Goal: Task Accomplishment & Management: Complete application form

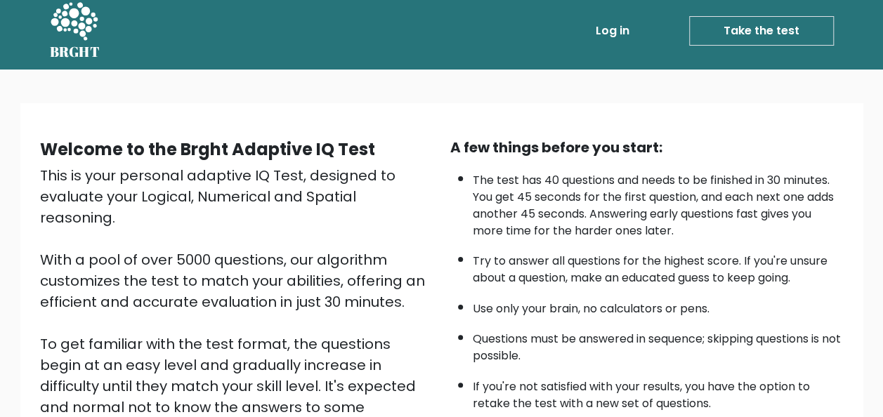
scroll to position [226, 0]
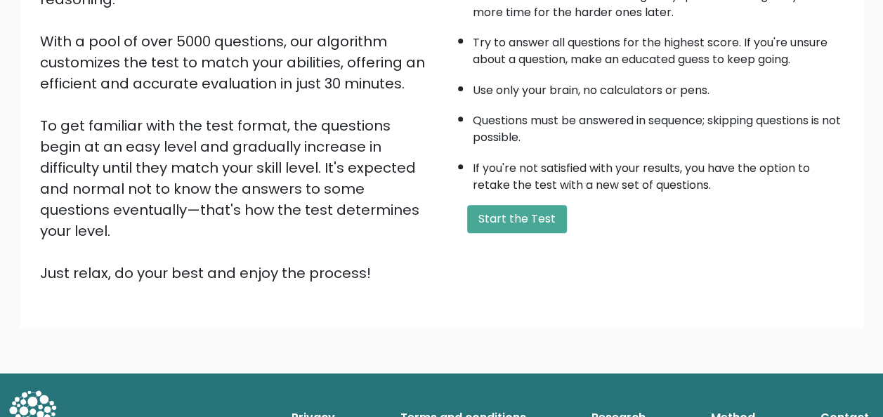
click at [499, 222] on button "Start the Test" at bounding box center [517, 219] width 100 height 28
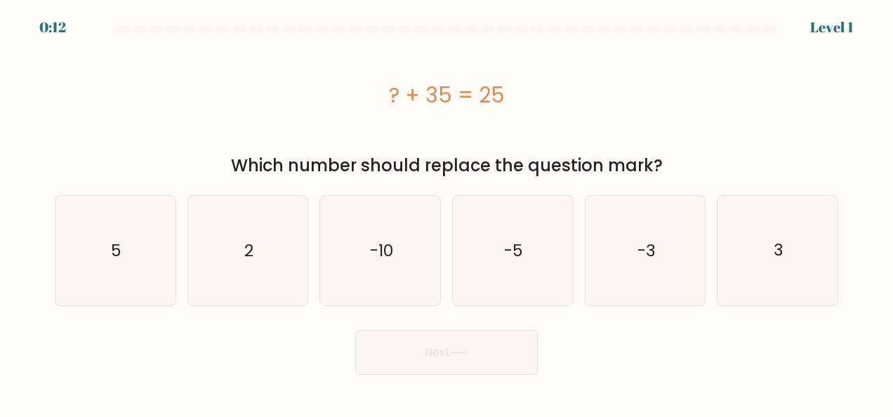
click at [401, 251] on icon "-10" at bounding box center [381, 251] width 110 height 110
click at [447, 212] on input "c. -10" at bounding box center [447, 211] width 1 height 4
radio input "true"
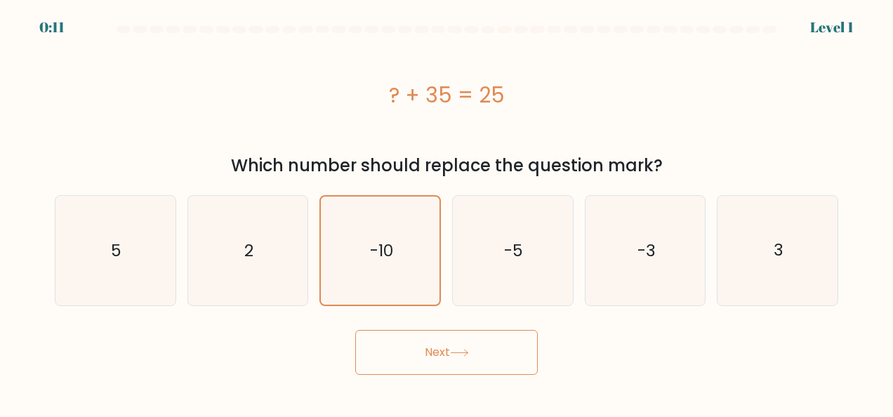
click at [474, 352] on button "Next" at bounding box center [446, 352] width 183 height 45
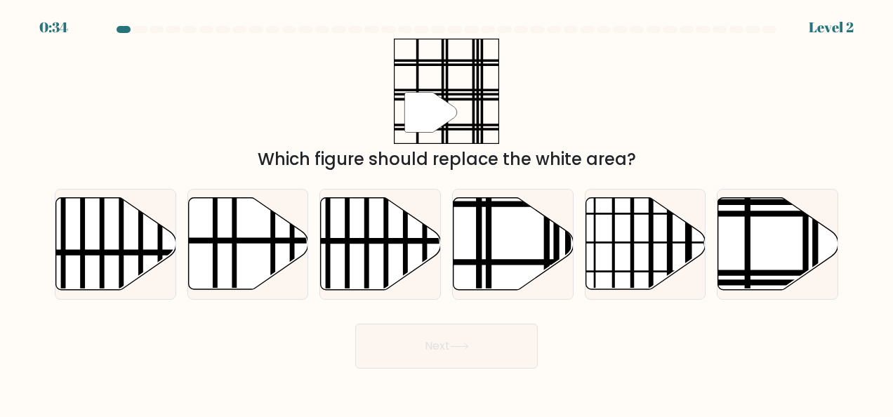
click at [755, 269] on icon at bounding box center [778, 244] width 120 height 92
click at [447, 212] on input "f." at bounding box center [447, 211] width 1 height 4
radio input "true"
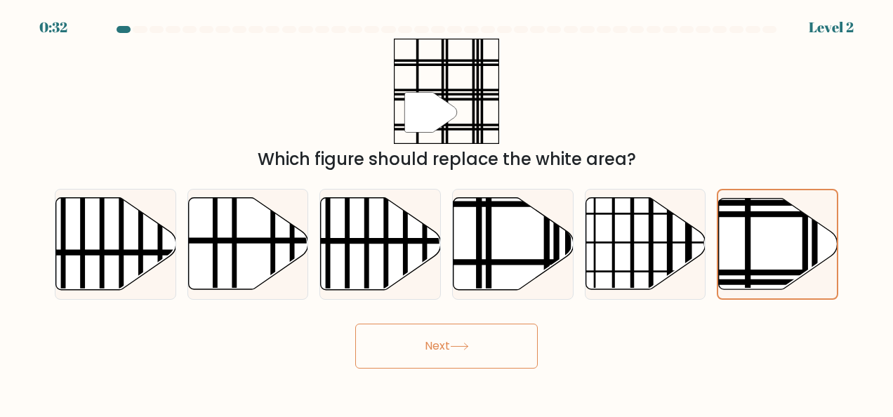
click at [463, 346] on icon at bounding box center [459, 346] width 17 height 6
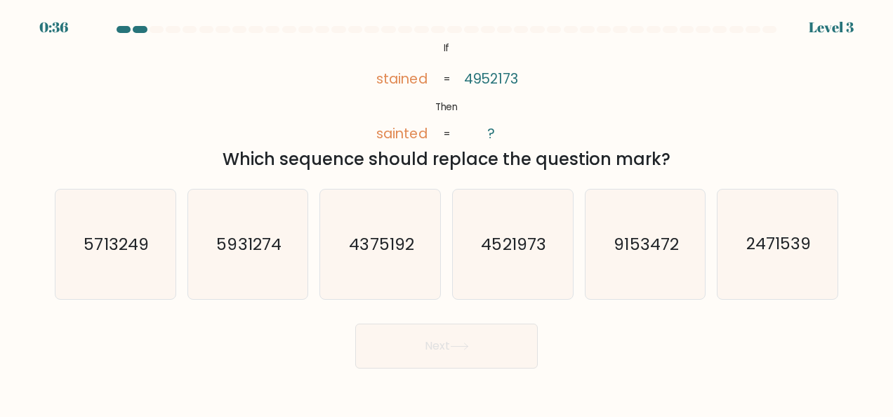
click at [523, 268] on icon "4521973" at bounding box center [513, 245] width 110 height 110
click at [447, 212] on input "d. 4521973" at bounding box center [447, 211] width 1 height 4
radio input "true"
click at [431, 358] on button "Next" at bounding box center [446, 346] width 183 height 45
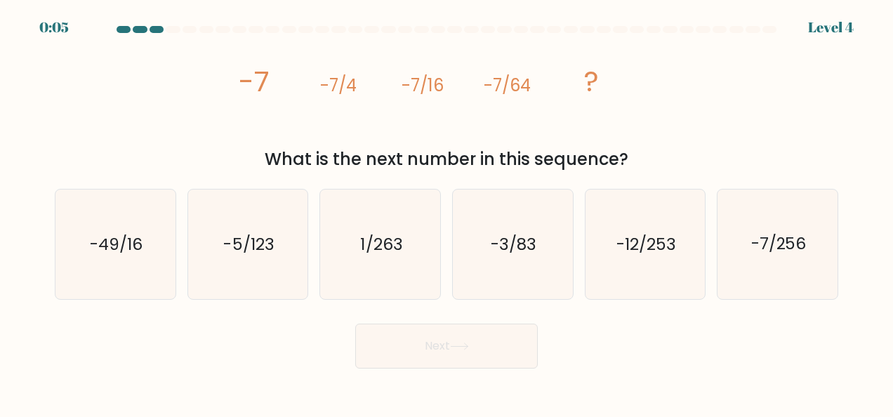
click at [739, 260] on icon "-7/256" at bounding box center [778, 245] width 110 height 110
click at [447, 212] on input "f. -7/256" at bounding box center [447, 211] width 1 height 4
radio input "true"
click at [455, 345] on icon at bounding box center [459, 347] width 19 height 8
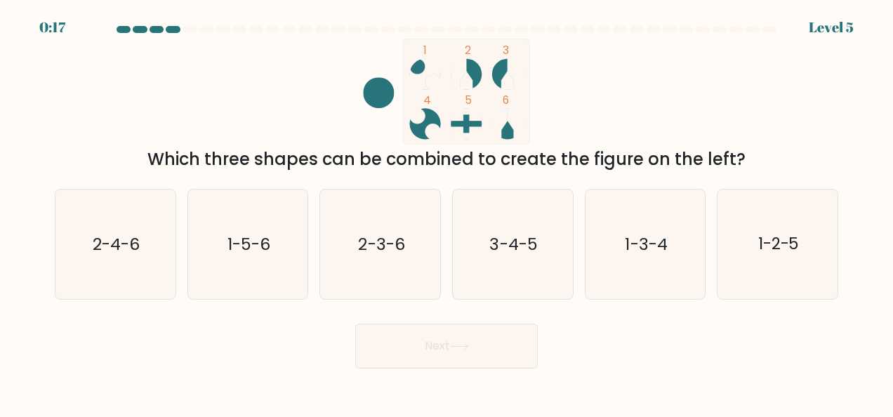
click at [387, 254] on text "2-3-6" at bounding box center [381, 244] width 46 height 22
click at [447, 212] on input "c. 2-3-6" at bounding box center [447, 211] width 1 height 4
radio input "true"
click at [444, 354] on button "Next" at bounding box center [446, 346] width 183 height 45
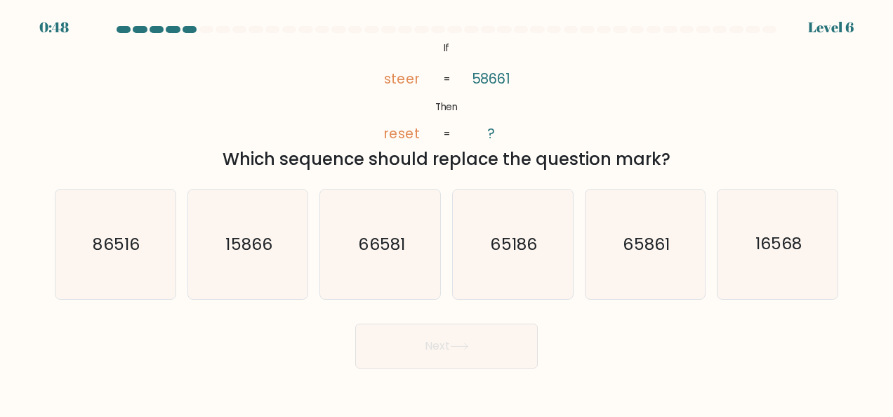
click at [792, 250] on text "16568" at bounding box center [778, 244] width 46 height 22
click at [447, 212] on input "f. 16568" at bounding box center [447, 211] width 1 height 4
radio input "true"
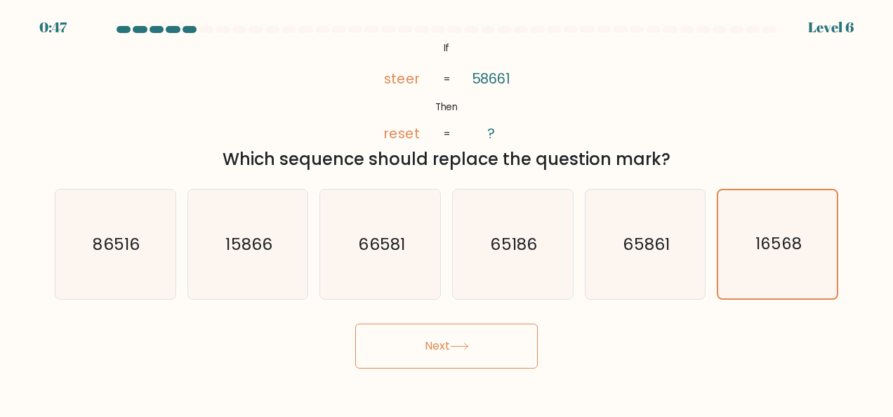
click at [467, 348] on icon at bounding box center [459, 347] width 19 height 8
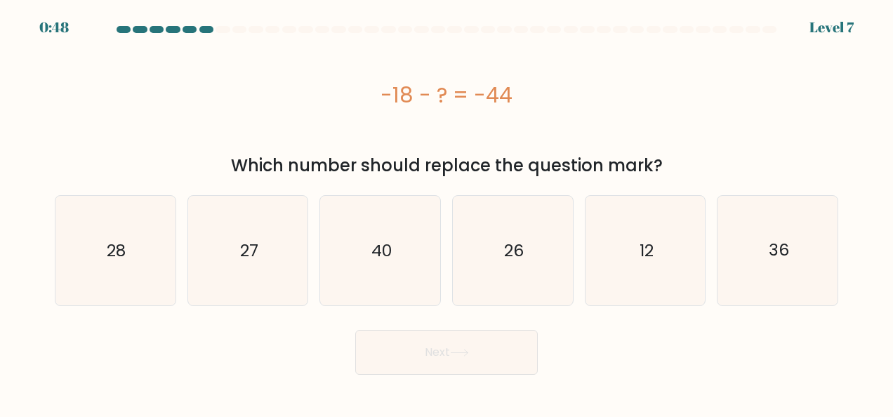
click at [523, 263] on icon "26" at bounding box center [513, 251] width 110 height 110
click at [447, 212] on input "d. 26" at bounding box center [447, 211] width 1 height 4
radio input "true"
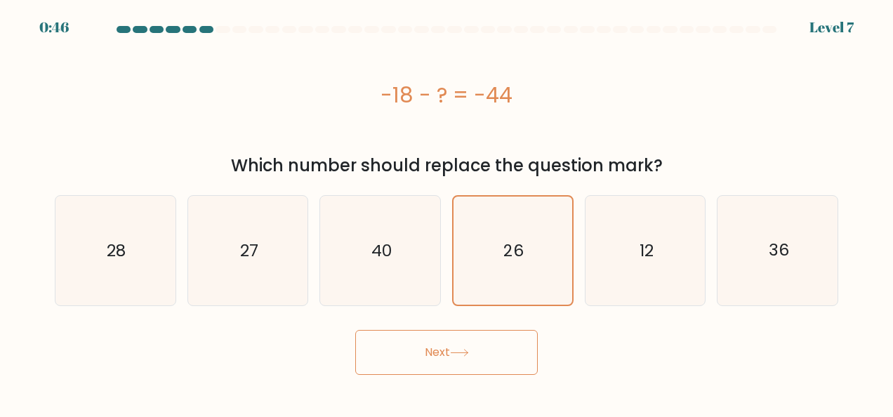
click at [435, 359] on button "Next" at bounding box center [446, 352] width 183 height 45
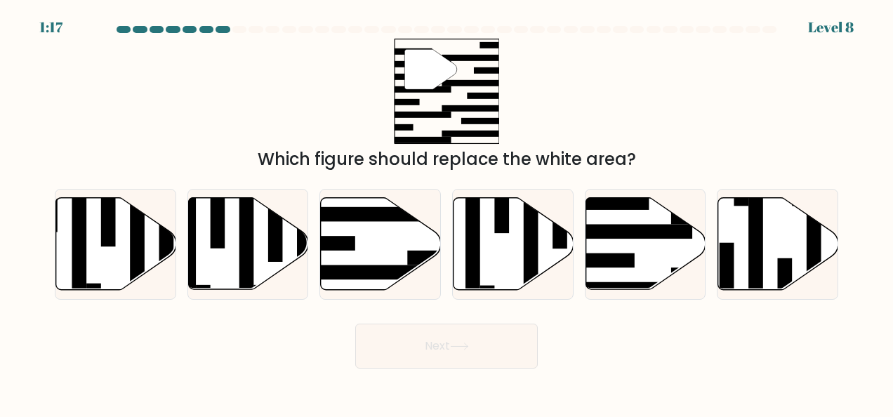
click at [653, 269] on icon at bounding box center [646, 244] width 120 height 92
click at [447, 212] on input "e." at bounding box center [447, 211] width 1 height 4
radio input "true"
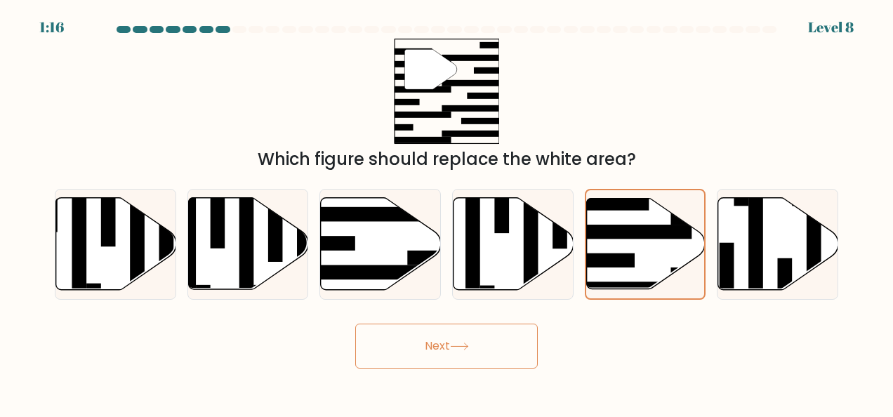
click at [486, 359] on button "Next" at bounding box center [446, 346] width 183 height 45
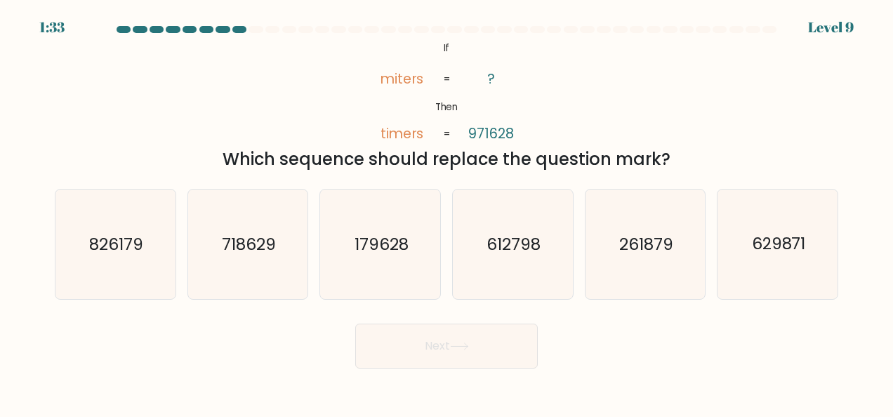
click at [386, 254] on text "179628" at bounding box center [382, 244] width 54 height 22
click at [447, 212] on input "c. 179628" at bounding box center [447, 211] width 1 height 4
radio input "true"
click at [447, 344] on button "Next" at bounding box center [446, 346] width 183 height 45
click at [430, 350] on button "Next" at bounding box center [446, 346] width 183 height 45
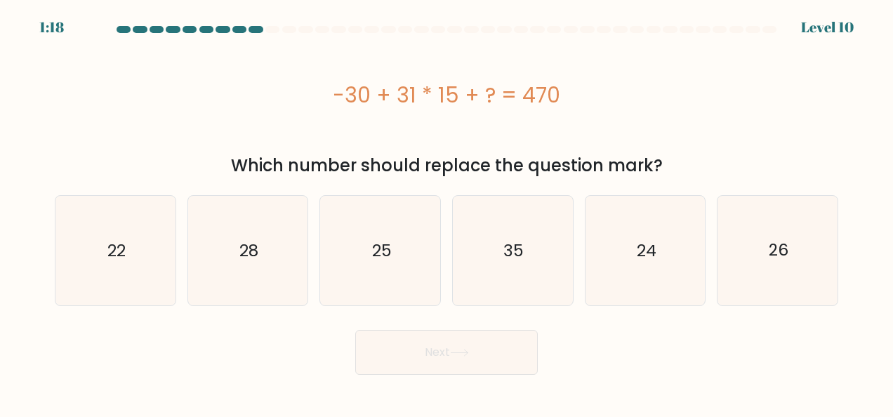
click at [495, 266] on icon "35" at bounding box center [513, 251] width 110 height 110
click at [447, 212] on input "d. 35" at bounding box center [447, 211] width 1 height 4
radio input "true"
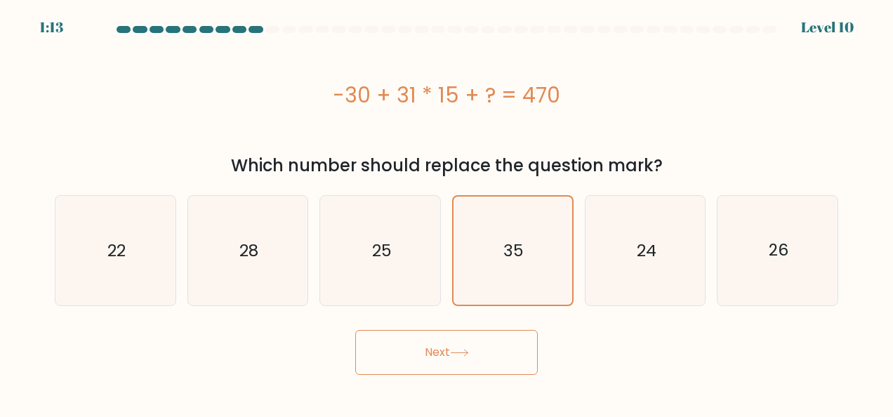
click at [425, 355] on button "Next" at bounding box center [446, 352] width 183 height 45
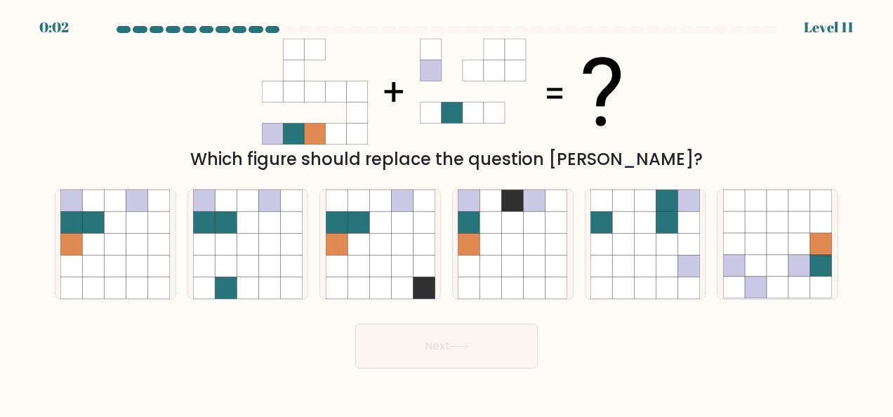
click at [838, 282] on div "f." at bounding box center [777, 244] width 133 height 111
click at [486, 251] on icon at bounding box center [491, 244] width 22 height 22
click at [447, 212] on input "d." at bounding box center [447, 211] width 1 height 4
radio input "true"
click at [688, 277] on icon at bounding box center [689, 266] width 22 height 22
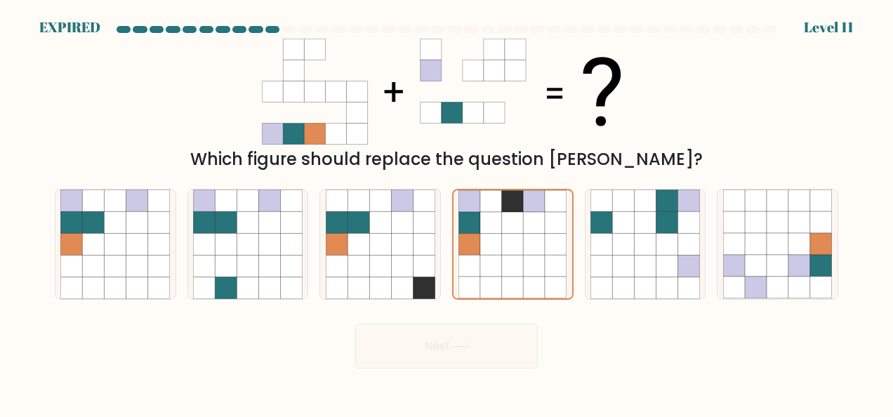
click at [447, 212] on input "e." at bounding box center [447, 211] width 1 height 4
radio input "true"
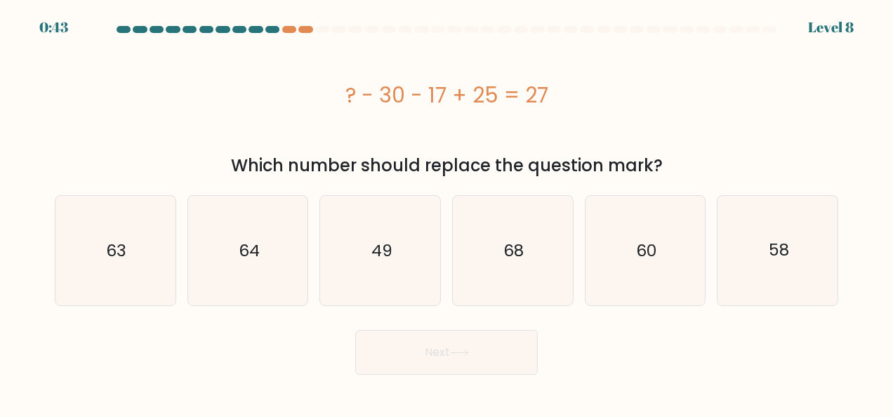
click at [409, 244] on body "0:43 Level 8 a." at bounding box center [446, 208] width 893 height 417
click at [386, 251] on text "49" at bounding box center [381, 250] width 21 height 22
click at [447, 212] on input "c. 49" at bounding box center [447, 211] width 1 height 4
radio input "true"
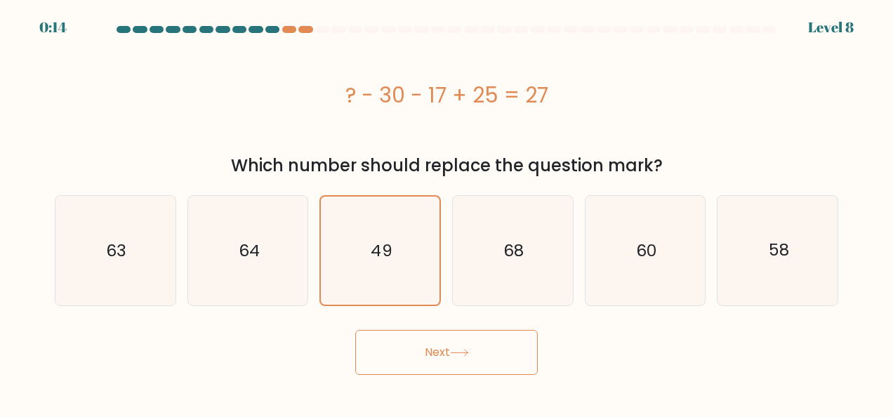
click at [434, 357] on button "Next" at bounding box center [446, 352] width 183 height 45
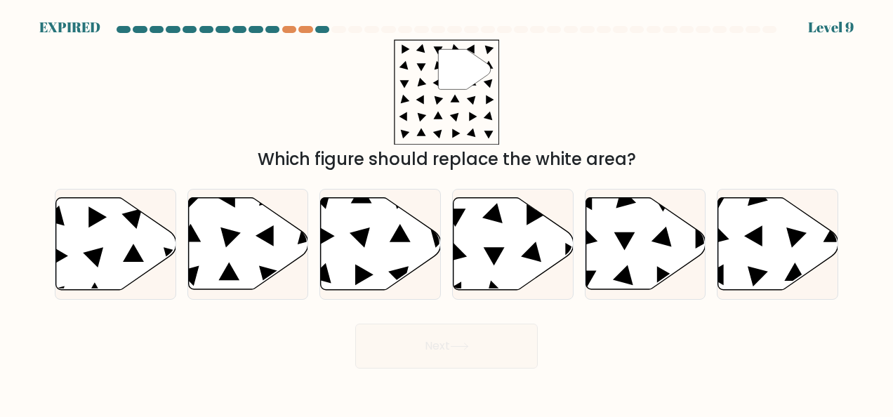
drag, startPoint x: 560, startPoint y: 300, endPoint x: 524, endPoint y: 230, distance: 78.2
click at [524, 230] on form at bounding box center [446, 197] width 893 height 343
click at [524, 230] on icon at bounding box center [514, 244] width 120 height 92
click at [447, 212] on input "d." at bounding box center [447, 211] width 1 height 4
radio input "true"
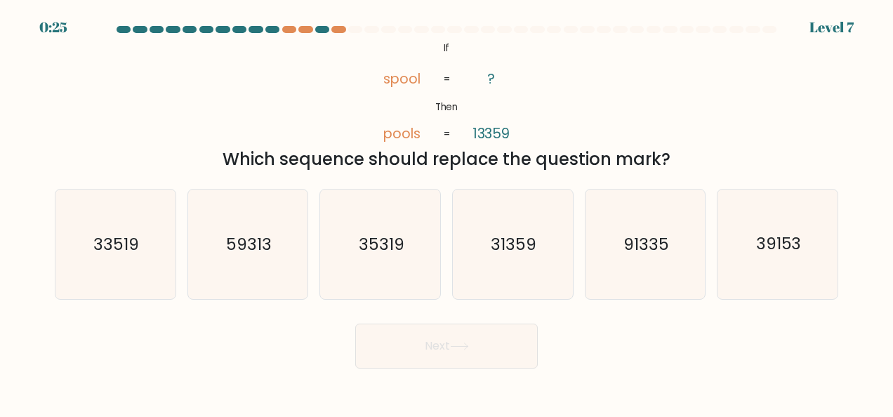
click at [662, 251] on text "91335" at bounding box center [646, 244] width 46 height 22
click at [447, 212] on input "e. 91335" at bounding box center [447, 211] width 1 height 4
radio input "true"
click at [502, 343] on button "Next" at bounding box center [446, 346] width 183 height 45
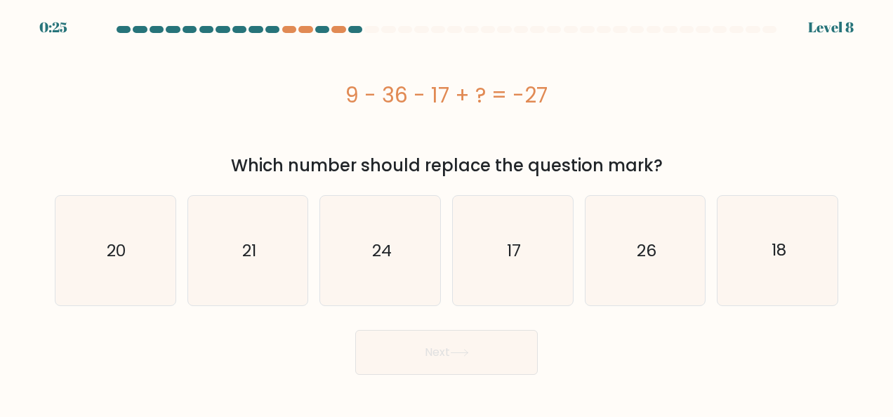
click at [506, 233] on icon "17" at bounding box center [513, 251] width 110 height 110
click at [447, 212] on input "d. 17" at bounding box center [447, 211] width 1 height 4
radio input "true"
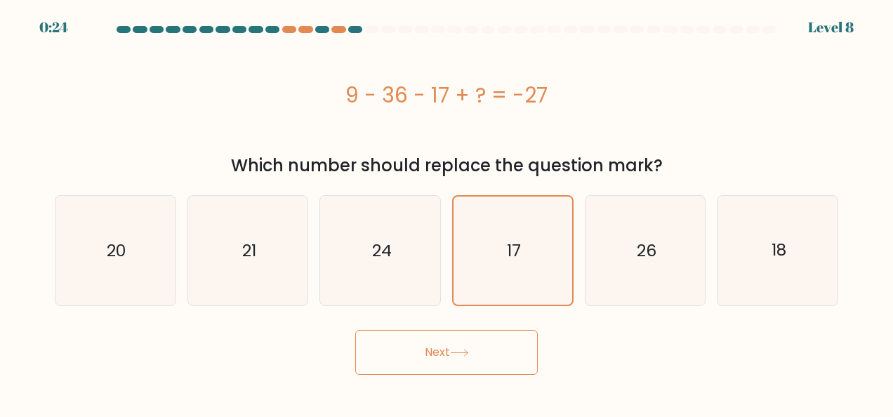
click at [454, 352] on icon at bounding box center [459, 353] width 19 height 8
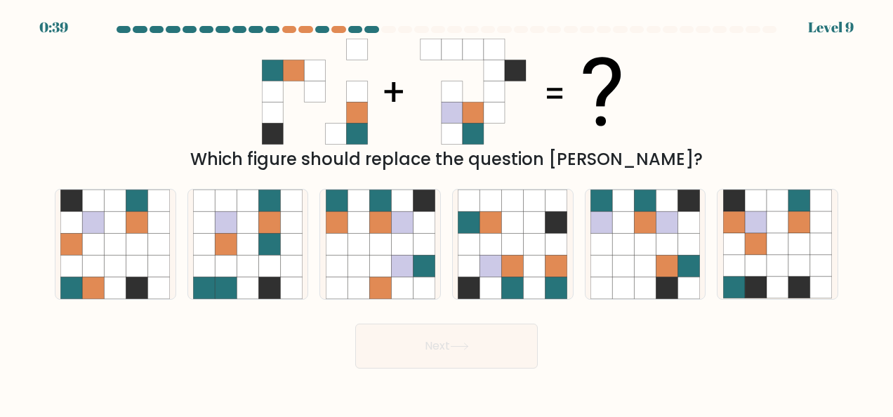
click at [527, 242] on icon at bounding box center [535, 244] width 22 height 22
click at [447, 212] on input "d." at bounding box center [447, 211] width 1 height 4
radio input "true"
click at [474, 347] on button "Next" at bounding box center [446, 346] width 183 height 45
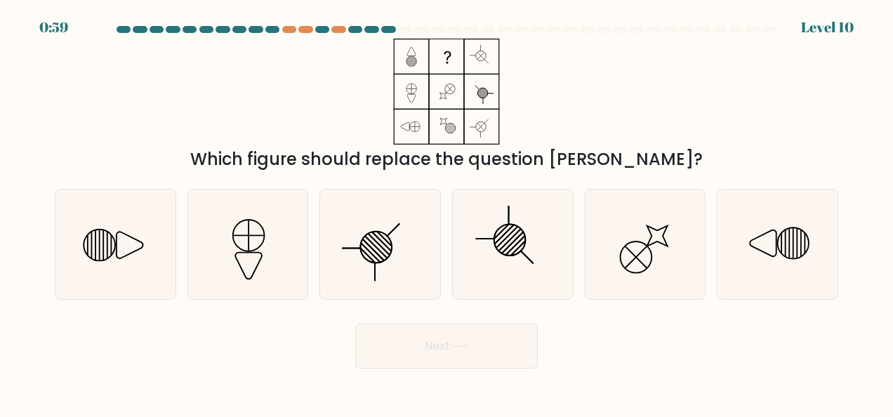
click at [660, 258] on icon at bounding box center [645, 245] width 110 height 110
click at [447, 212] on input "e." at bounding box center [447, 211] width 1 height 4
radio input "true"
click at [466, 345] on icon at bounding box center [459, 347] width 19 height 8
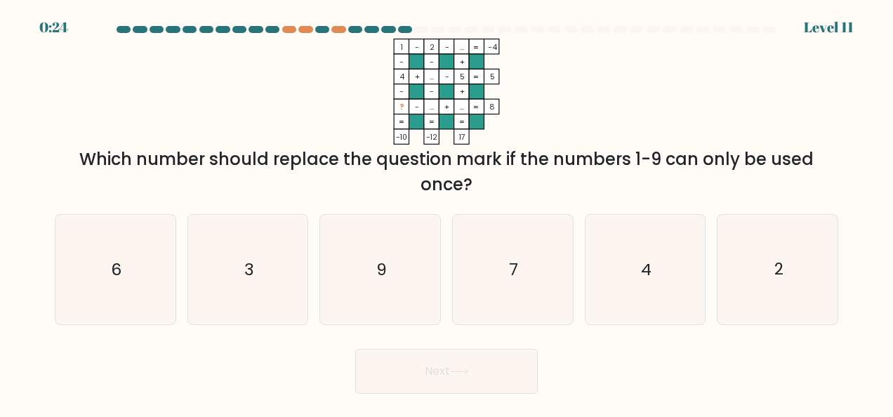
click at [83, 262] on icon "6" at bounding box center [115, 270] width 110 height 110
click at [447, 212] on input "a. 6" at bounding box center [447, 211] width 1 height 4
radio input "true"
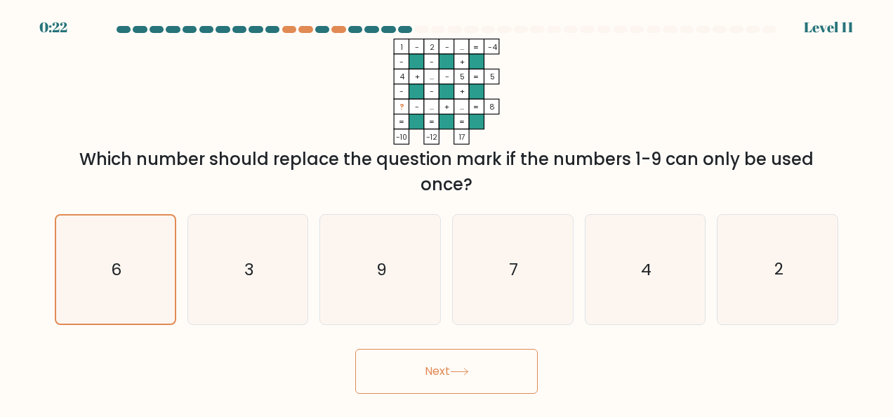
click at [472, 378] on button "Next" at bounding box center [446, 371] width 183 height 45
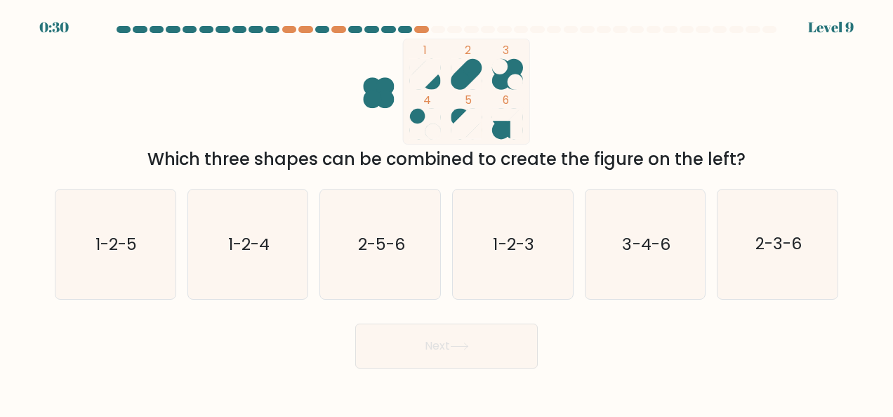
click at [135, 240] on text "1-2-5" at bounding box center [115, 244] width 41 height 22
click at [447, 212] on input "a. 1-2-5" at bounding box center [447, 211] width 1 height 4
radio input "true"
click at [432, 338] on button "Next" at bounding box center [446, 346] width 183 height 45
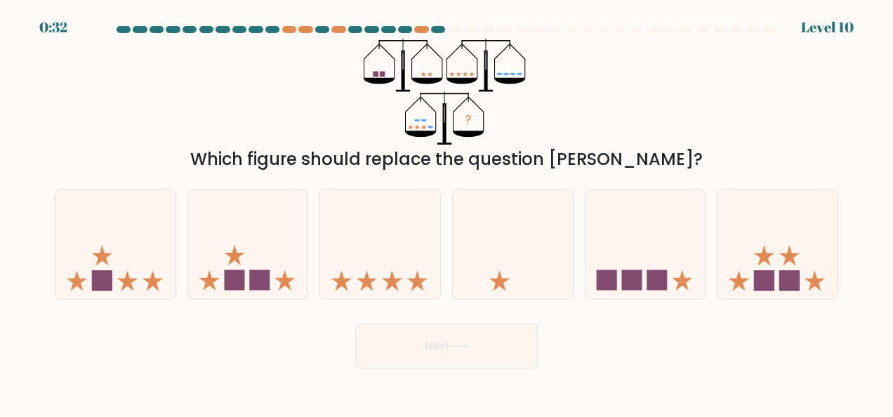
click at [147, 252] on icon at bounding box center [115, 243] width 120 height 99
click at [447, 212] on input "a." at bounding box center [447, 211] width 1 height 4
radio input "true"
click at [430, 350] on button "Next" at bounding box center [446, 346] width 183 height 45
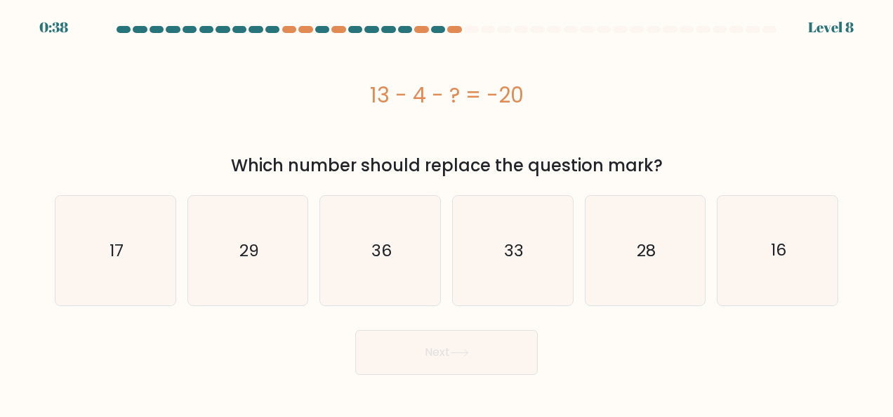
click at [471, 131] on div "13 - 4 - ? = -20" at bounding box center [447, 95] width 784 height 112
click at [260, 239] on icon "29" at bounding box center [248, 251] width 110 height 110
click at [447, 212] on input "b. 29" at bounding box center [447, 211] width 1 height 4
radio input "true"
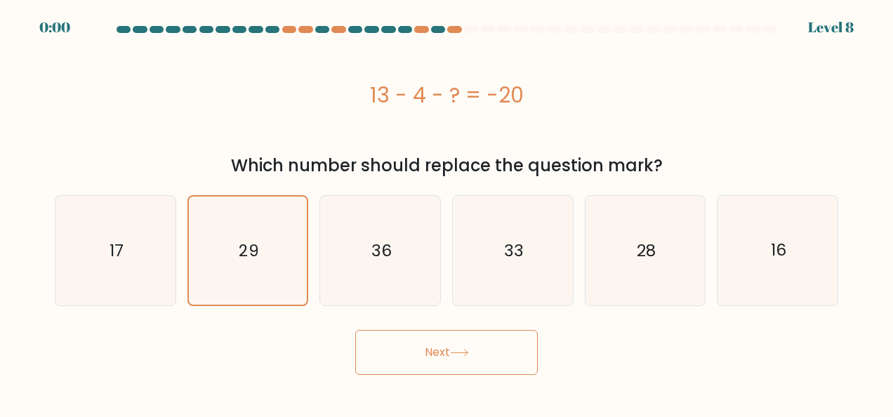
click at [153, 249] on icon "17" at bounding box center [115, 251] width 110 height 110
click at [447, 212] on input "a. 17" at bounding box center [447, 211] width 1 height 4
radio input "true"
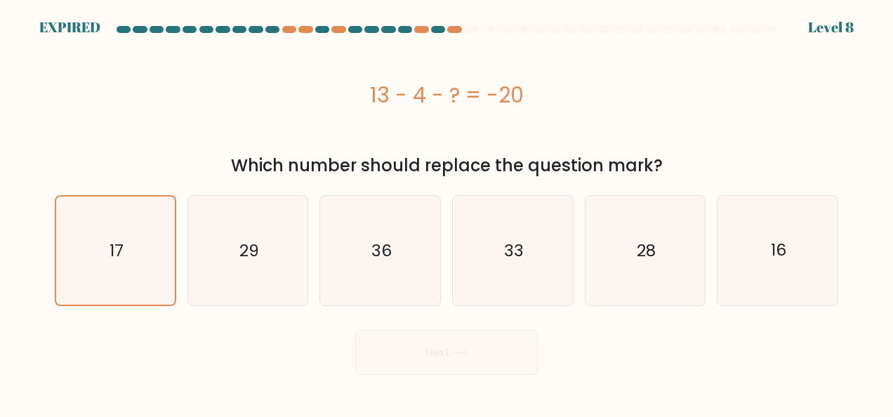
click at [833, 233] on div "16" at bounding box center [777, 250] width 121 height 111
click at [447, 212] on input "f. 16" at bounding box center [447, 211] width 1 height 4
radio input "true"
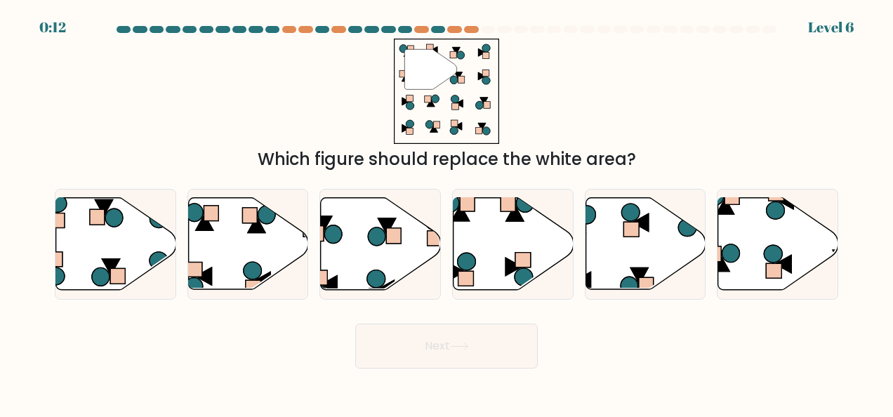
click at [482, 227] on icon at bounding box center [514, 244] width 120 height 92
click at [447, 212] on input "d." at bounding box center [447, 211] width 1 height 4
radio input "true"
click at [785, 253] on icon at bounding box center [778, 244] width 120 height 92
click at [447, 212] on input "f." at bounding box center [447, 211] width 1 height 4
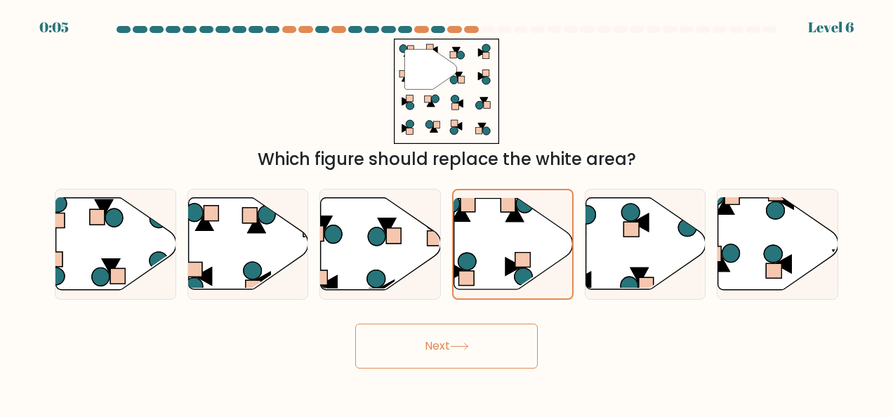
radio input "true"
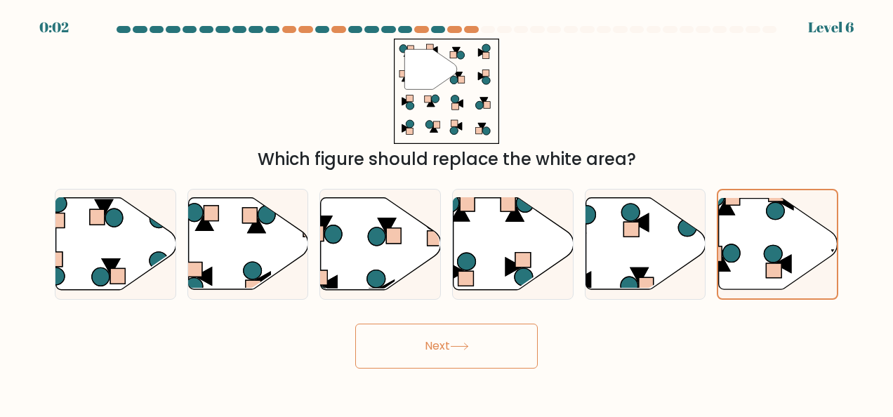
click at [460, 351] on button "Next" at bounding box center [446, 346] width 183 height 45
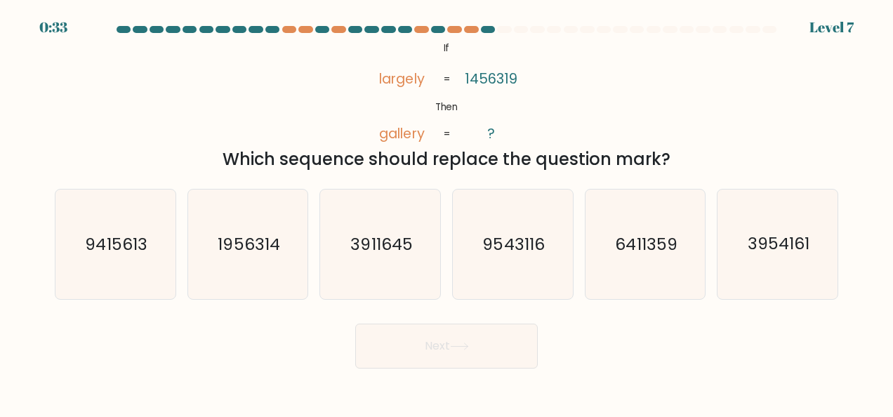
click at [642, 239] on text "6411359" at bounding box center [647, 244] width 62 height 22
click at [447, 212] on input "e. 6411359" at bounding box center [447, 211] width 1 height 4
radio input "true"
click at [458, 343] on icon at bounding box center [459, 347] width 19 height 8
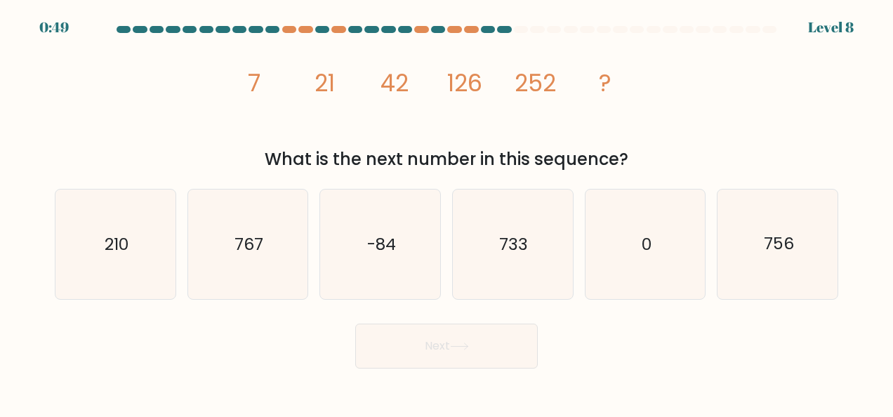
click at [812, 247] on icon "756" at bounding box center [778, 245] width 110 height 110
click at [447, 212] on input "f. 756" at bounding box center [447, 211] width 1 height 4
radio input "true"
click at [463, 345] on icon at bounding box center [459, 347] width 19 height 8
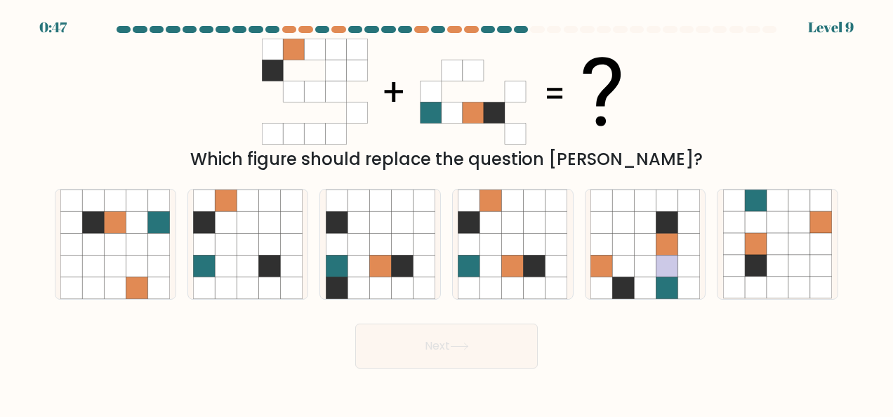
click at [532, 231] on icon at bounding box center [535, 222] width 22 height 22
click at [447, 212] on input "d." at bounding box center [447, 211] width 1 height 4
radio input "true"
click at [441, 338] on button "Next" at bounding box center [446, 346] width 183 height 45
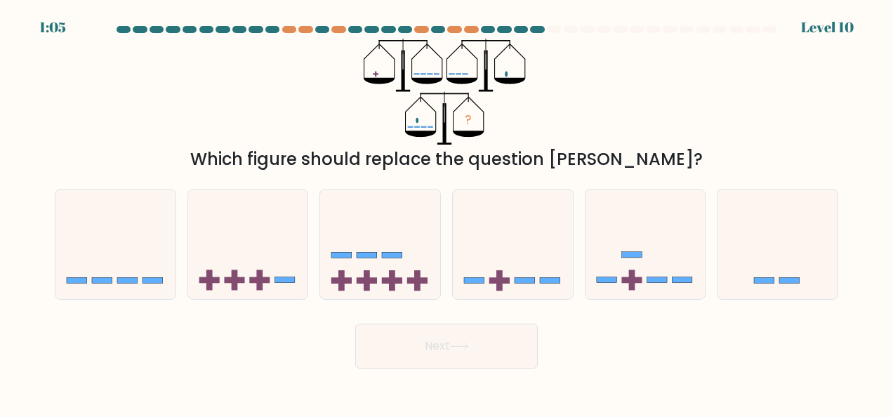
click at [642, 265] on icon at bounding box center [646, 243] width 120 height 99
click at [447, 212] on input "e." at bounding box center [447, 211] width 1 height 4
radio input "true"
click at [467, 352] on button "Next" at bounding box center [446, 346] width 183 height 45
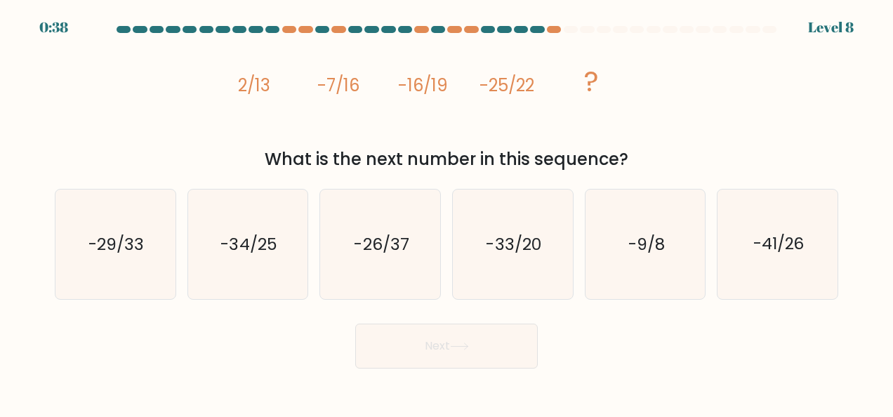
click at [121, 246] on text "-29/33" at bounding box center [115, 244] width 55 height 22
click at [447, 212] on input "a. -29/33" at bounding box center [447, 211] width 1 height 4
radio input "true"
click at [428, 348] on button "Next" at bounding box center [446, 346] width 183 height 45
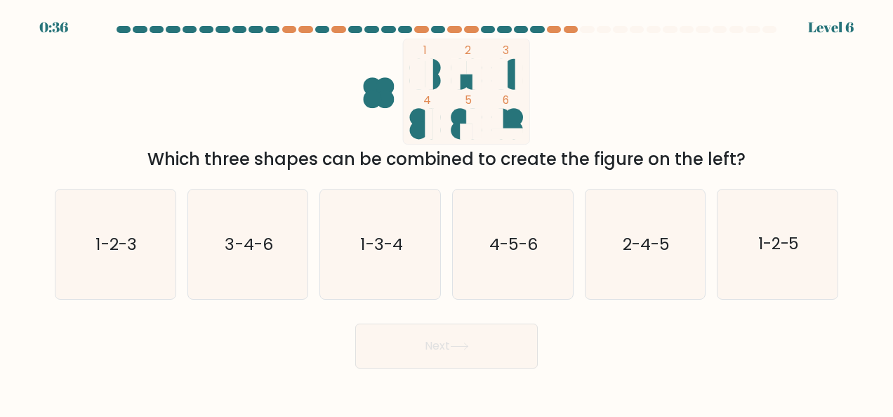
click at [397, 235] on text "1-3-4" at bounding box center [381, 244] width 42 height 22
click at [447, 212] on input "c. 1-3-4" at bounding box center [447, 211] width 1 height 4
radio input "true"
click at [452, 338] on button "Next" at bounding box center [446, 346] width 183 height 45
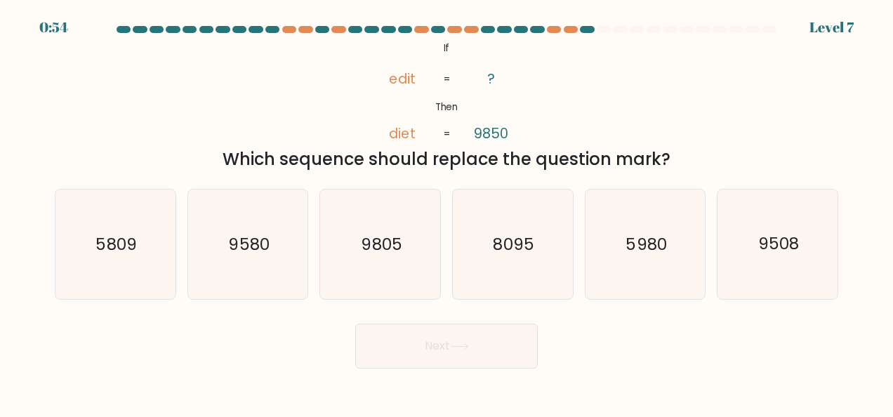
click at [667, 223] on icon "5980" at bounding box center [645, 245] width 110 height 110
click at [447, 212] on input "e. 5980" at bounding box center [447, 211] width 1 height 4
radio input "true"
click at [466, 353] on button "Next" at bounding box center [446, 346] width 183 height 45
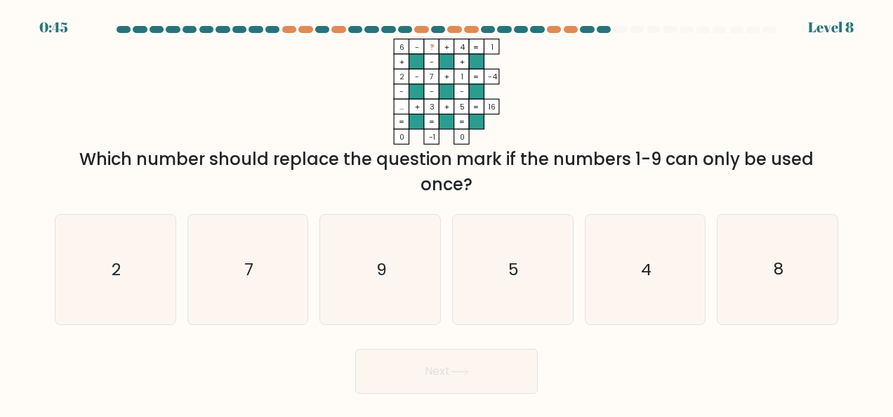
click at [395, 256] on icon "9" at bounding box center [381, 270] width 110 height 110
click at [447, 212] on input "c. 9" at bounding box center [447, 211] width 1 height 4
radio input "true"
click at [449, 381] on button "Next" at bounding box center [446, 371] width 183 height 45
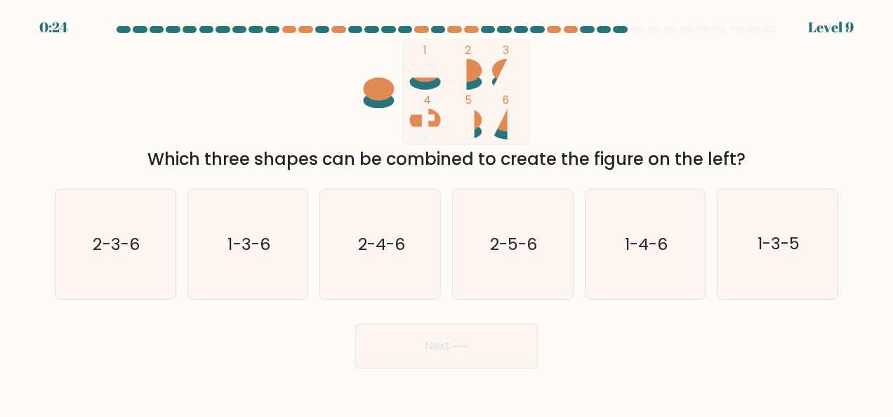
click at [536, 242] on text "2-5-6" at bounding box center [513, 244] width 47 height 22
click at [447, 212] on input "d. 2-5-6" at bounding box center [447, 211] width 1 height 4
radio input "true"
click at [448, 342] on button "Next" at bounding box center [446, 346] width 183 height 45
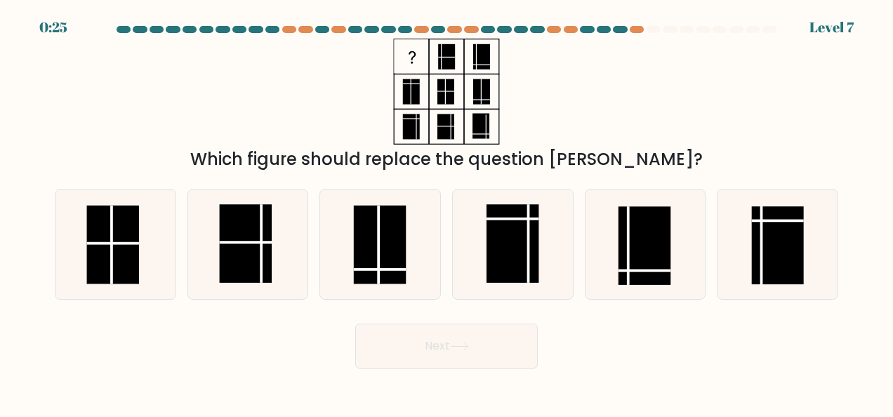
click at [659, 258] on rect at bounding box center [645, 245] width 52 height 78
click at [447, 212] on input "e." at bounding box center [447, 211] width 1 height 4
radio input "true"
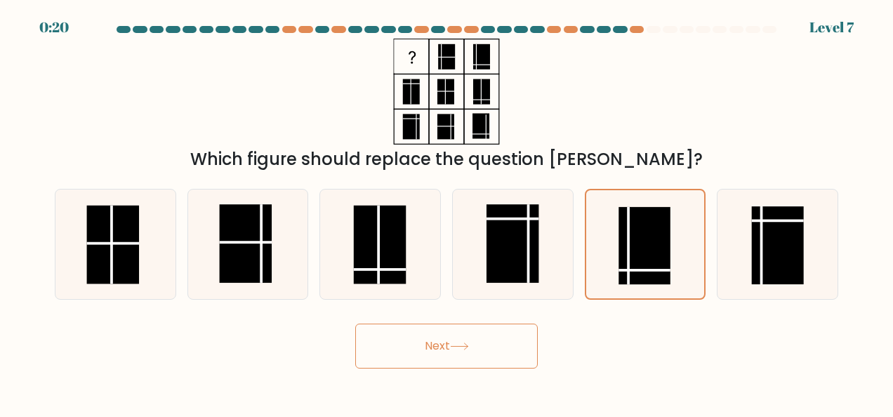
click at [793, 260] on rect at bounding box center [778, 245] width 52 height 78
click at [447, 212] on input "f." at bounding box center [447, 211] width 1 height 4
radio input "true"
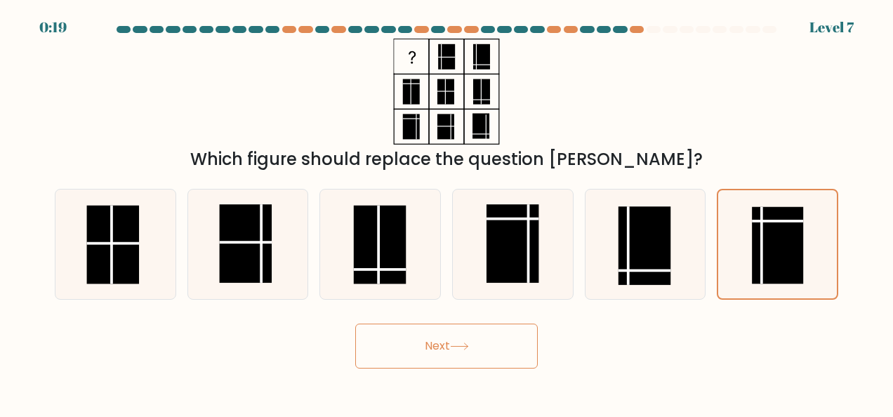
click at [419, 344] on button "Next" at bounding box center [446, 346] width 183 height 45
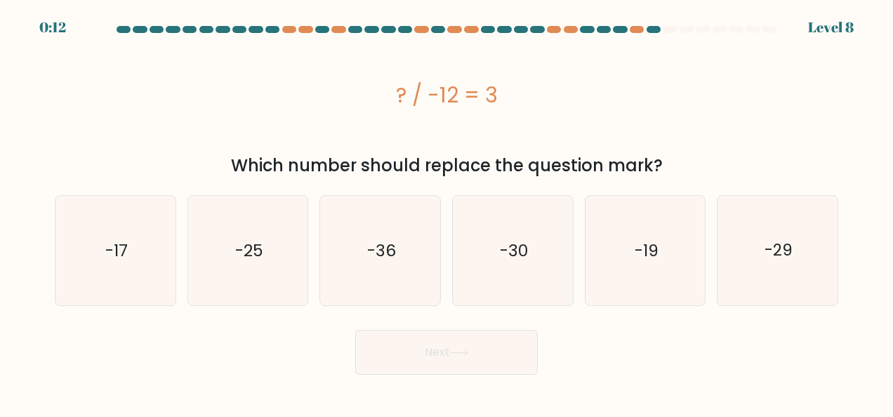
click at [413, 261] on icon "-36" at bounding box center [381, 251] width 110 height 110
click at [447, 212] on input "c. -36" at bounding box center [447, 211] width 1 height 4
radio input "true"
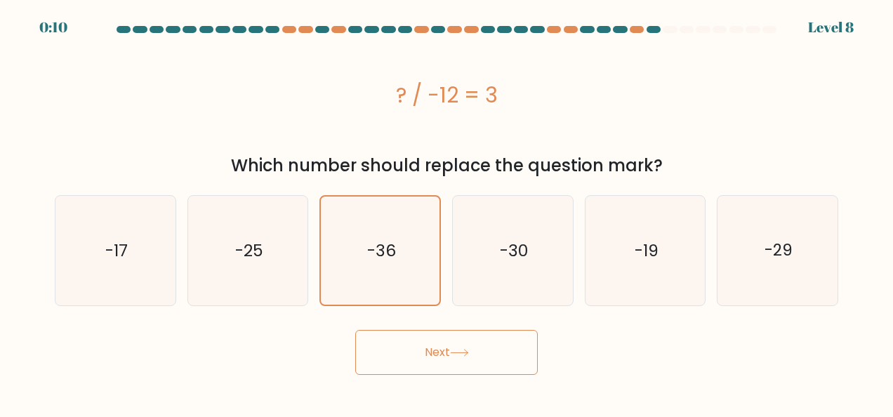
click at [498, 358] on button "Next" at bounding box center [446, 352] width 183 height 45
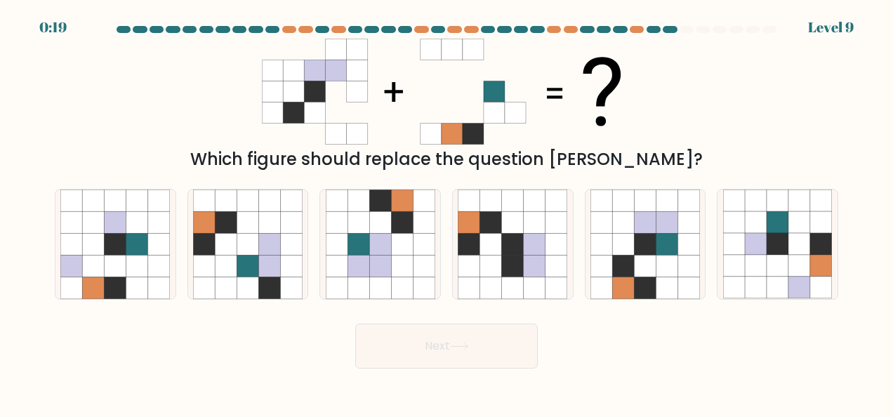
click at [634, 285] on icon at bounding box center [645, 288] width 22 height 22
click at [447, 212] on input "e." at bounding box center [447, 211] width 1 height 4
radio input "true"
click at [437, 346] on button "Next" at bounding box center [446, 346] width 183 height 45
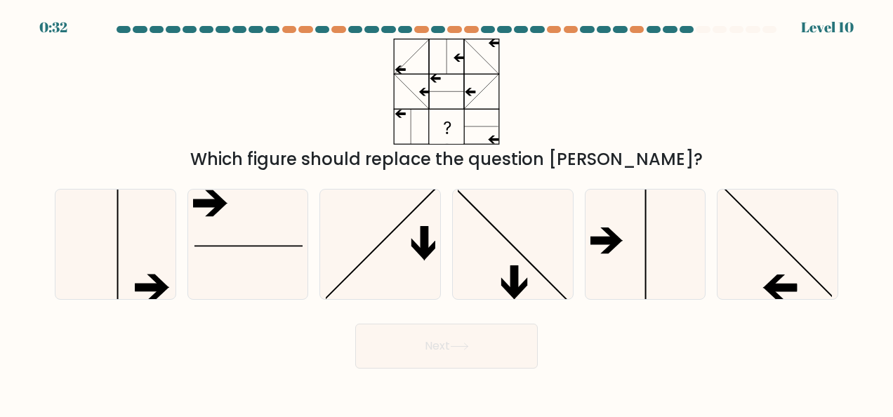
click at [785, 265] on icon at bounding box center [778, 245] width 110 height 110
click at [447, 212] on input "f." at bounding box center [447, 211] width 1 height 4
radio input "true"
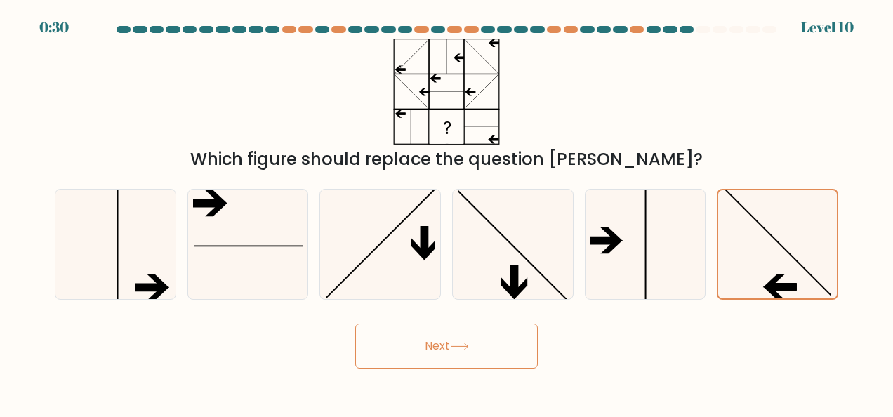
click at [475, 336] on button "Next" at bounding box center [446, 346] width 183 height 45
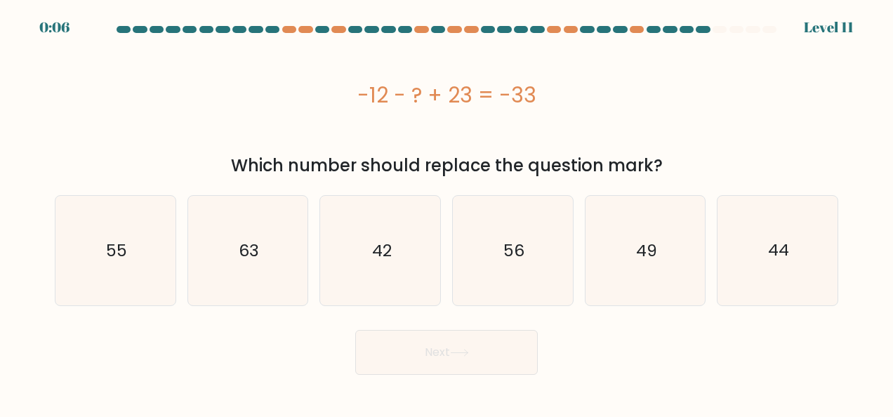
click at [52, 33] on div at bounding box center [446, 32] width 800 height 13
click at [418, 264] on icon "42" at bounding box center [381, 251] width 110 height 110
click at [447, 212] on input "c. 42" at bounding box center [447, 211] width 1 height 4
radio input "true"
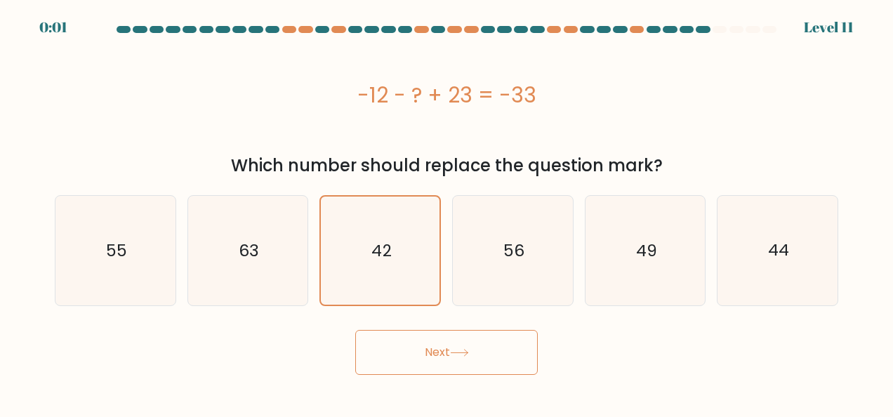
click at [464, 353] on icon at bounding box center [459, 353] width 19 height 8
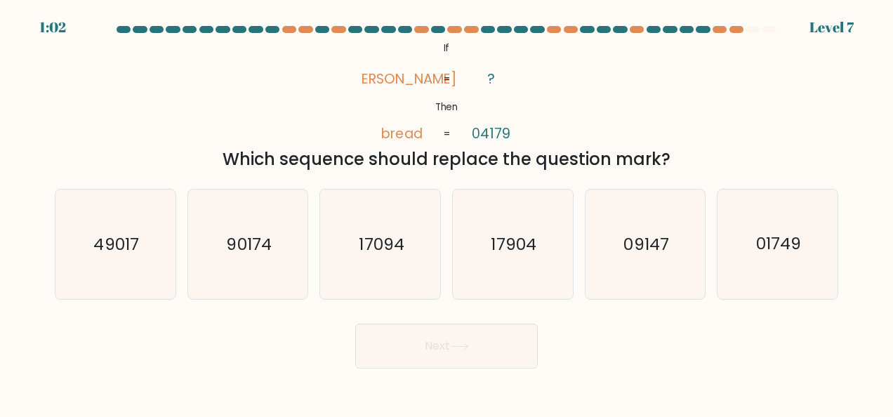
click at [760, 271] on icon "01749" at bounding box center [778, 245] width 110 height 110
click at [447, 212] on input "f. 01749" at bounding box center [447, 211] width 1 height 4
radio input "true"
click at [499, 353] on button "Next" at bounding box center [446, 346] width 183 height 45
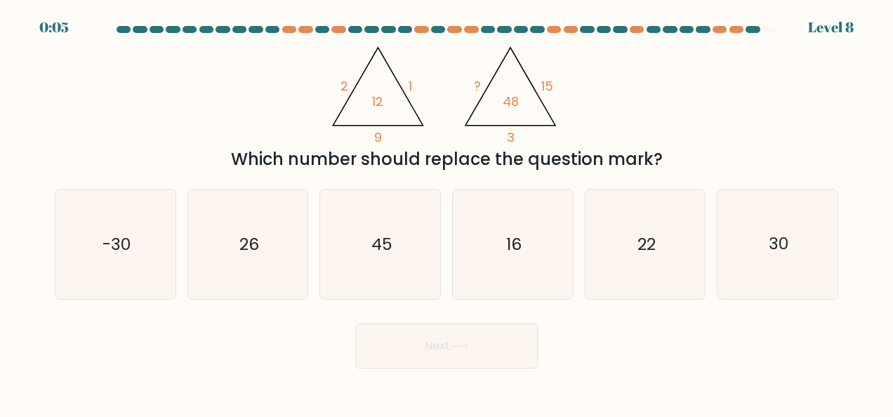
click at [796, 259] on icon "30" at bounding box center [778, 245] width 110 height 110
click at [447, 212] on input "f. 30" at bounding box center [447, 211] width 1 height 4
radio input "true"
click at [496, 348] on button "Next" at bounding box center [446, 346] width 183 height 45
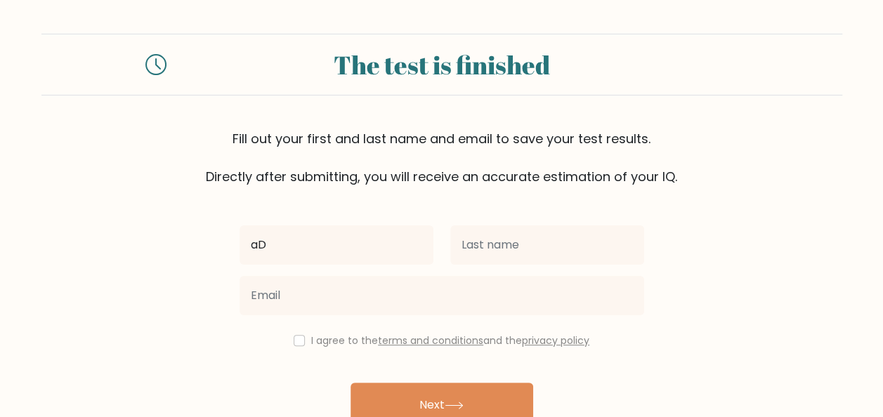
type input "a"
type input "[PERSON_NAME]"
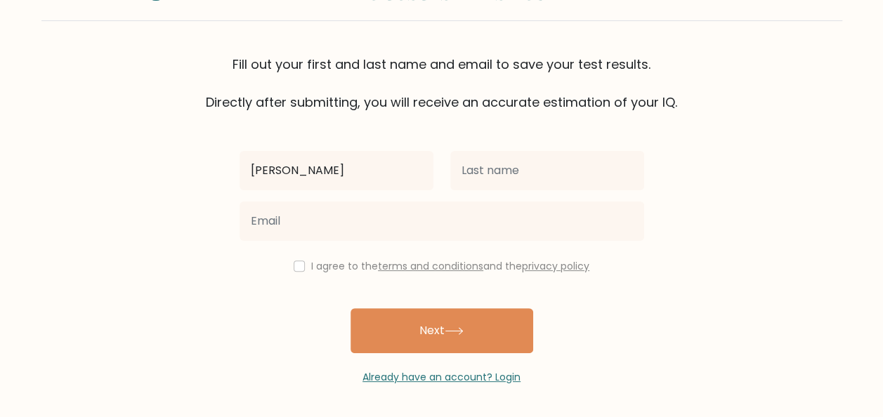
click at [433, 375] on link "Already have an account? Login" at bounding box center [441, 377] width 158 height 14
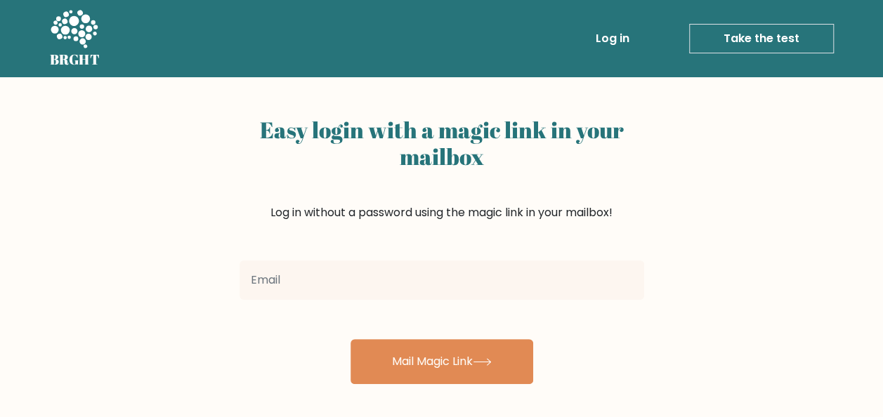
click at [363, 284] on input "email" at bounding box center [441, 279] width 404 height 39
type input "[EMAIL_ADDRESS][DOMAIN_NAME]"
click at [409, 361] on button "Mail Magic Link" at bounding box center [441, 361] width 183 height 45
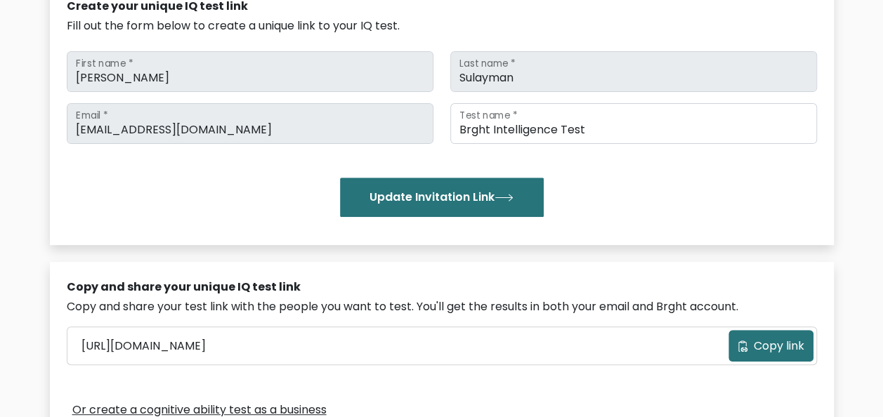
scroll to position [181, 0]
click at [418, 194] on button "Update Invitation Link" at bounding box center [442, 197] width 204 height 39
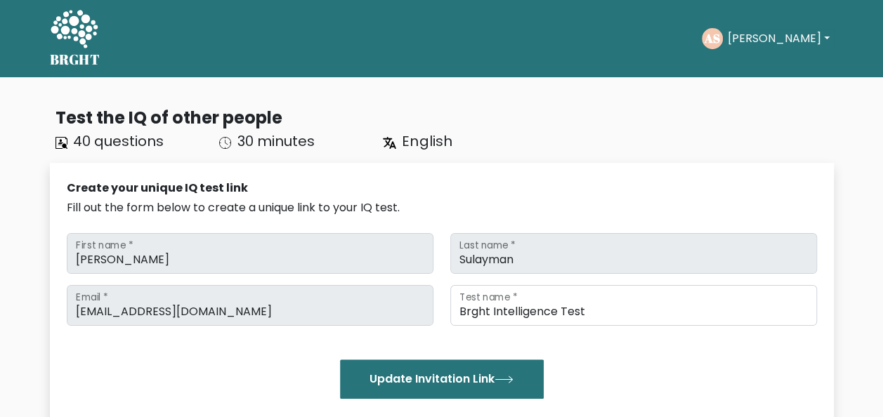
click at [753, 44] on button "[PERSON_NAME]" at bounding box center [777, 38] width 110 height 18
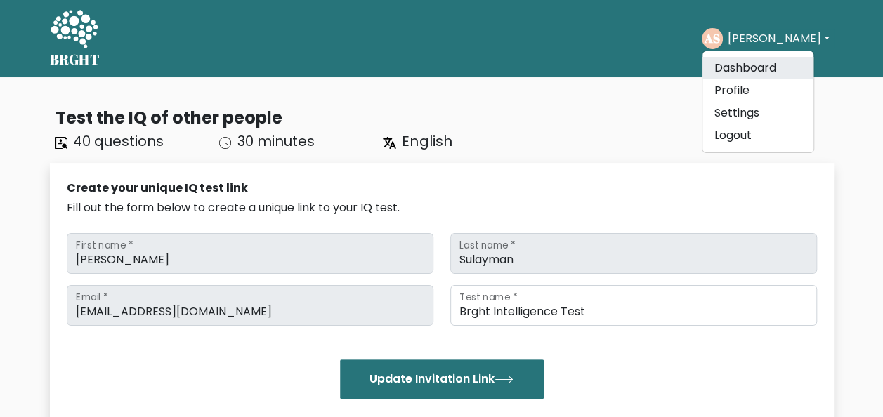
click at [744, 76] on link "Dashboard" at bounding box center [757, 68] width 111 height 22
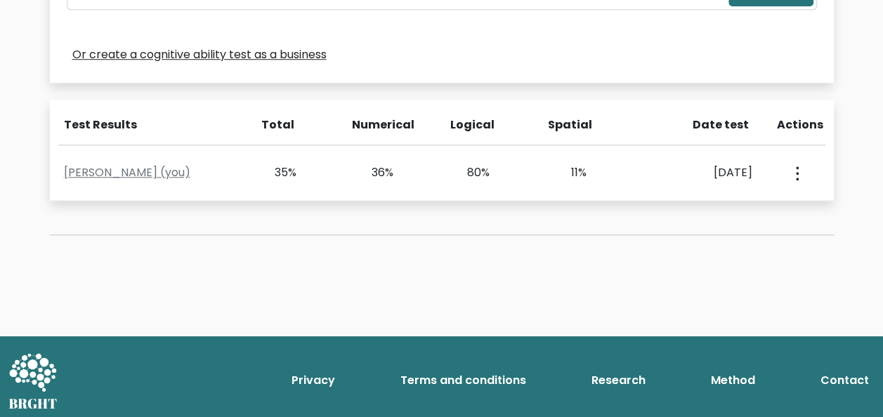
scroll to position [541, 0]
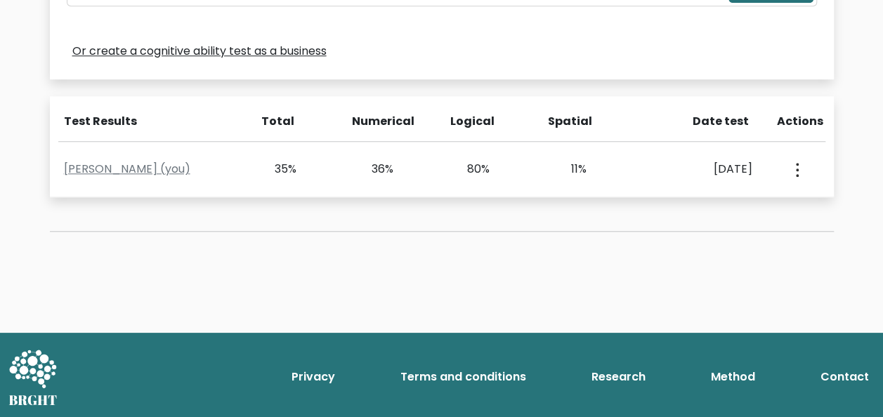
click at [797, 175] on circle "button" at bounding box center [797, 175] width 3 height 3
click at [741, 214] on link "View Profile" at bounding box center [744, 210] width 111 height 22
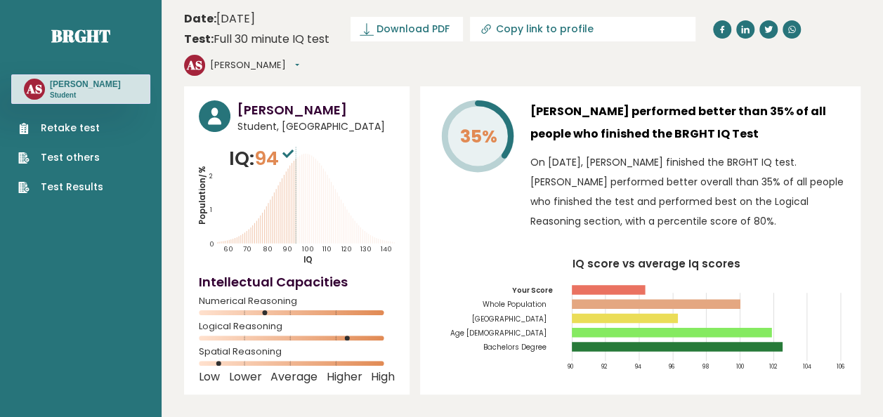
click at [60, 187] on link "Test Results" at bounding box center [60, 187] width 85 height 15
click at [69, 126] on link "Retake test" at bounding box center [60, 128] width 85 height 15
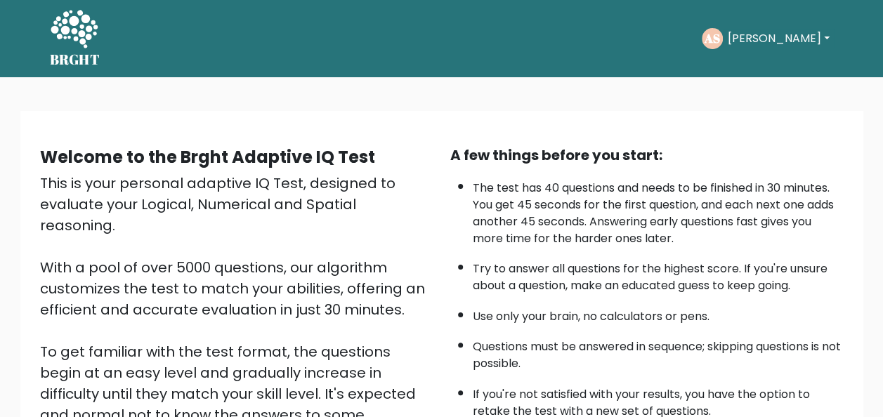
scroll to position [226, 0]
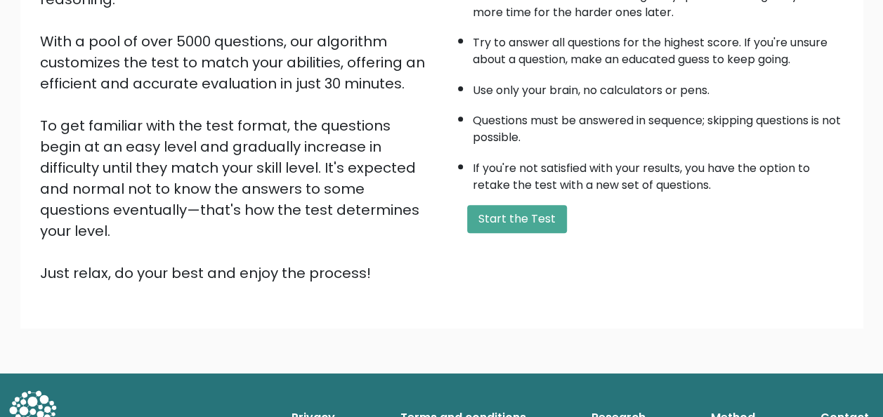
click at [496, 220] on button "Start the Test" at bounding box center [517, 219] width 100 height 28
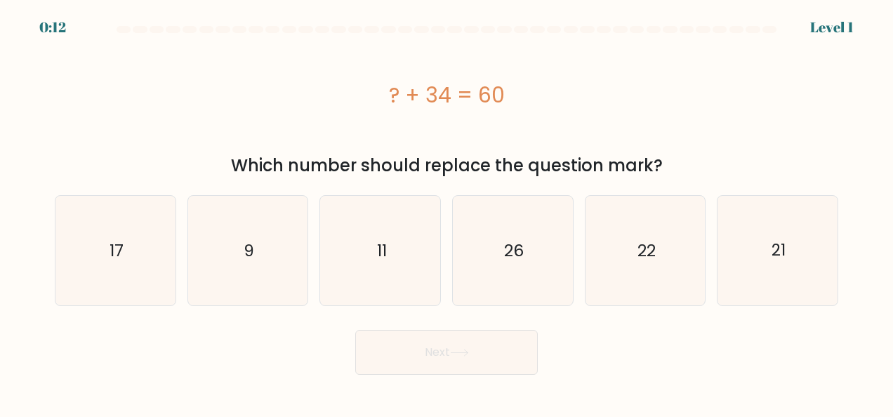
click at [529, 258] on icon "26" at bounding box center [513, 251] width 110 height 110
click at [447, 212] on input "d. 26" at bounding box center [447, 211] width 1 height 4
radio input "true"
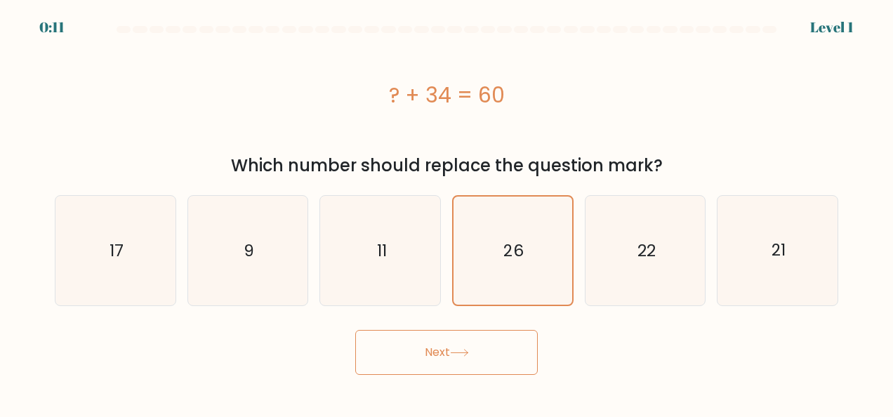
click at [453, 353] on button "Next" at bounding box center [446, 352] width 183 height 45
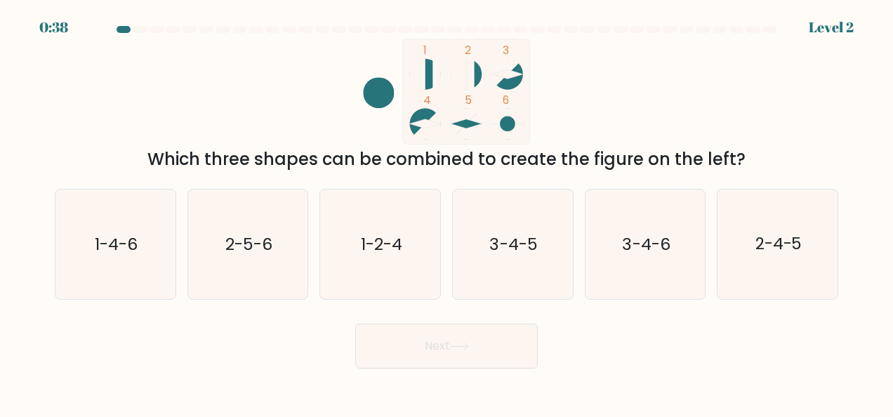
click at [514, 237] on text "3-4-5" at bounding box center [514, 244] width 48 height 22
click at [447, 212] on input "d. 3-4-5" at bounding box center [447, 211] width 1 height 4
radio input "true"
click at [456, 345] on icon at bounding box center [459, 347] width 19 height 8
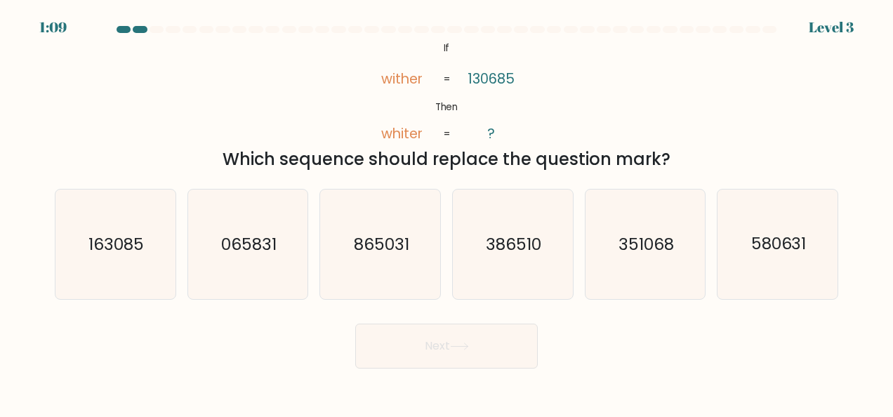
click at [119, 244] on text "163085" at bounding box center [115, 244] width 55 height 22
click at [447, 212] on input "a. 163085" at bounding box center [447, 211] width 1 height 4
radio input "true"
click at [422, 364] on button "Next" at bounding box center [446, 346] width 183 height 45
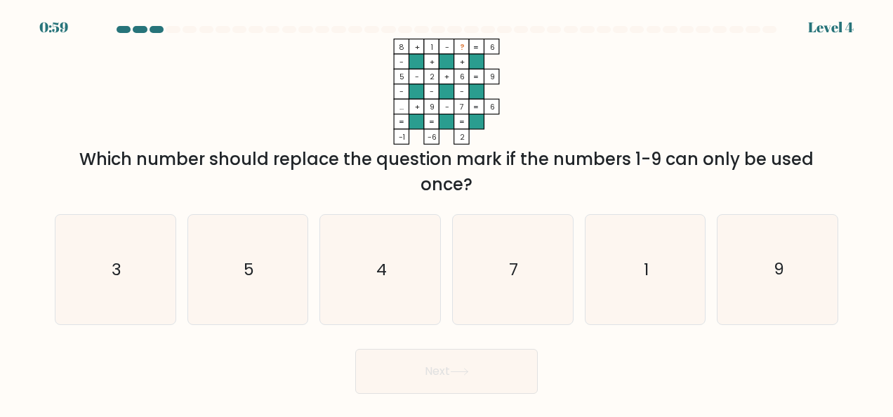
click at [139, 309] on icon "3" at bounding box center [115, 270] width 110 height 110
click at [447, 212] on input "a. 3" at bounding box center [447, 211] width 1 height 4
radio input "true"
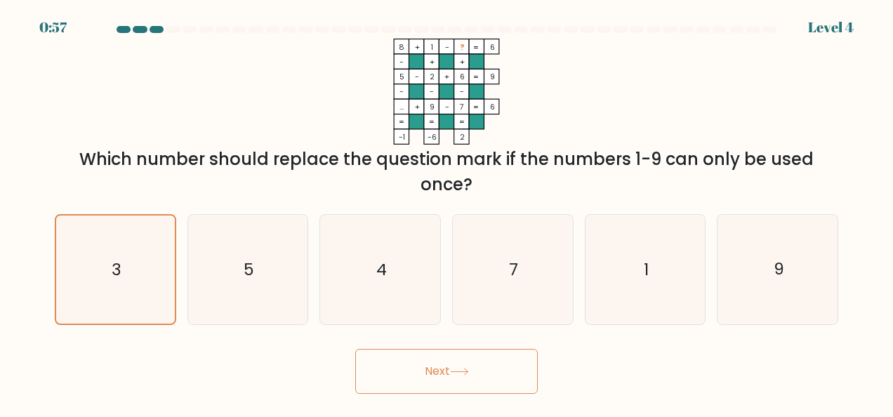
click at [479, 378] on button "Next" at bounding box center [446, 371] width 183 height 45
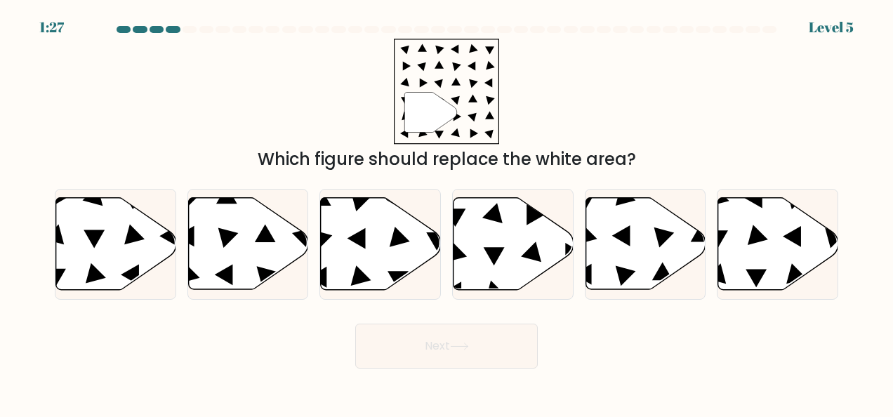
click at [506, 263] on icon at bounding box center [514, 244] width 120 height 92
click at [447, 212] on input "d." at bounding box center [447, 211] width 1 height 4
radio input "true"
click at [417, 345] on button "Next" at bounding box center [446, 346] width 183 height 45
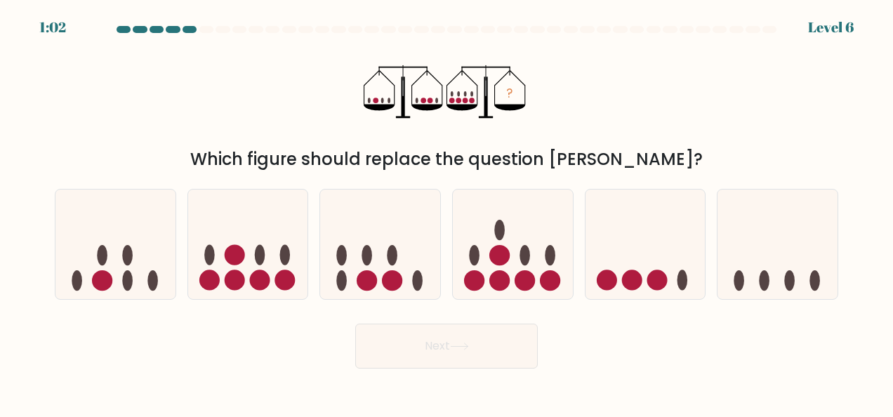
click at [264, 266] on icon at bounding box center [248, 243] width 120 height 99
click at [447, 212] on input "b." at bounding box center [447, 211] width 1 height 4
radio input "true"
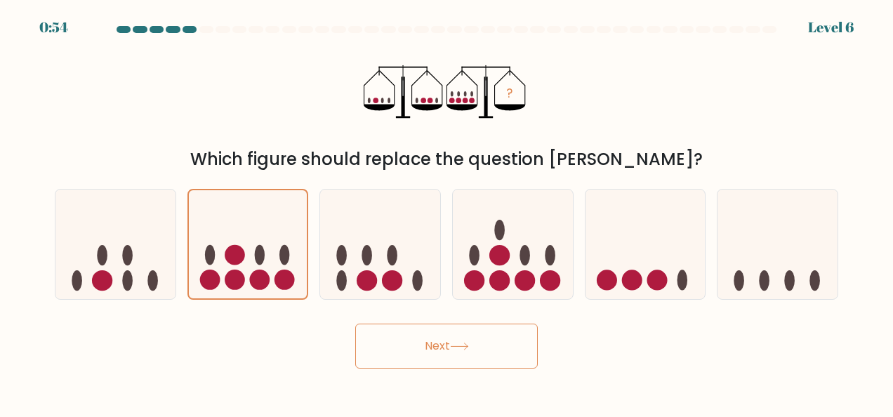
click at [442, 348] on button "Next" at bounding box center [446, 346] width 183 height 45
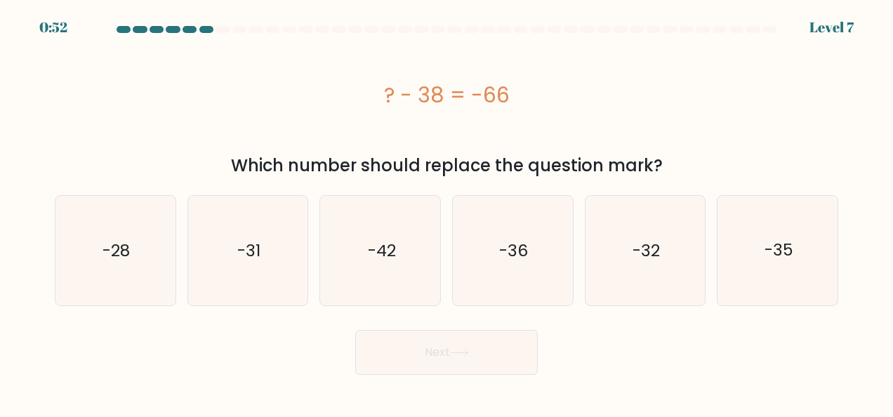
click at [91, 263] on icon "-28" at bounding box center [115, 251] width 110 height 110
click at [447, 212] on input "a. -28" at bounding box center [447, 211] width 1 height 4
radio input "true"
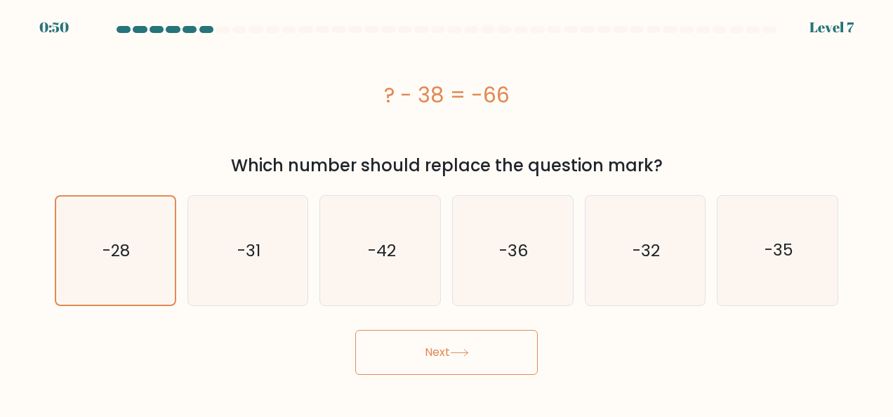
click at [456, 350] on icon at bounding box center [459, 353] width 19 height 8
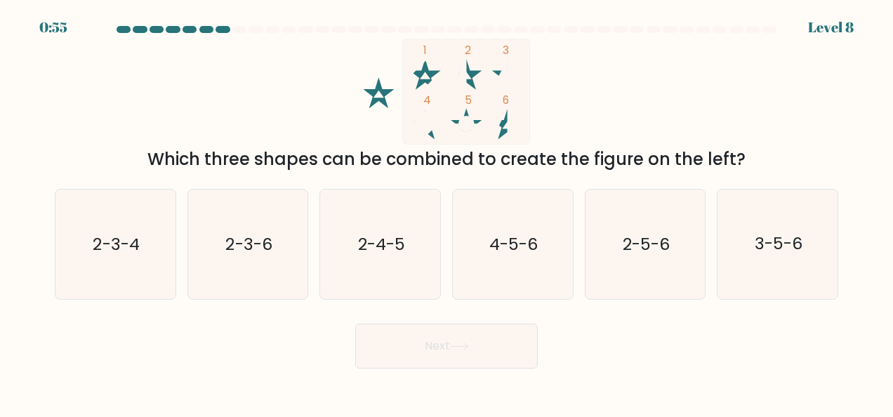
click at [240, 263] on icon "2-3-6" at bounding box center [248, 245] width 110 height 110
click at [447, 212] on input "b. 2-3-6" at bounding box center [447, 211] width 1 height 4
radio input "true"
click at [422, 348] on button "Next" at bounding box center [446, 346] width 183 height 45
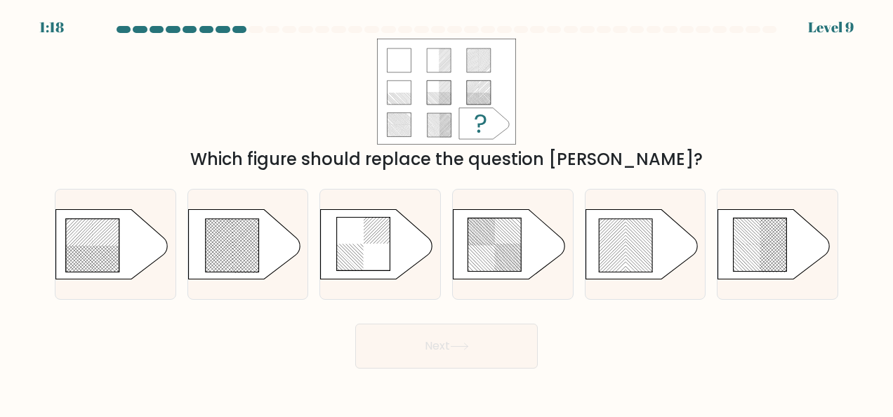
click at [737, 251] on rect at bounding box center [759, 274] width 473 height 460
click at [447, 212] on input "f." at bounding box center [447, 211] width 1 height 4
radio input "true"
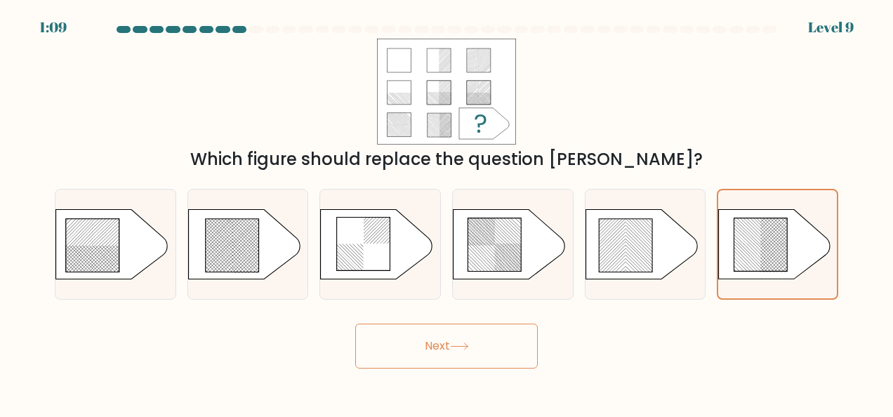
click at [227, 240] on rect at bounding box center [195, 272] width 473 height 473
click at [447, 212] on input "b." at bounding box center [447, 211] width 1 height 4
radio input "true"
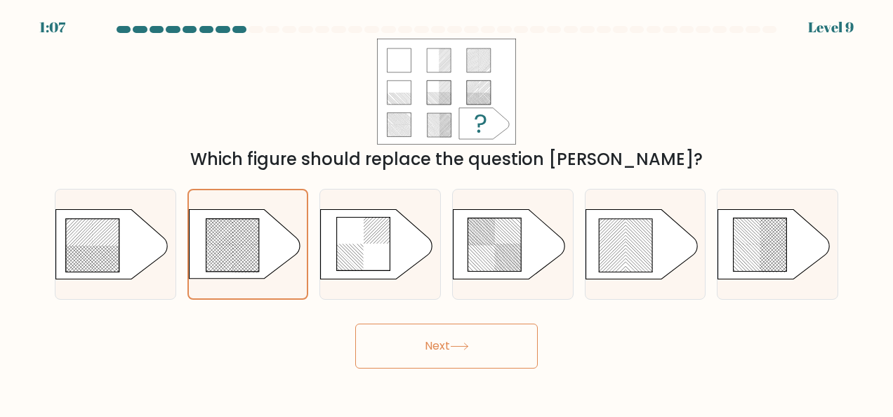
click at [423, 357] on button "Next" at bounding box center [446, 346] width 183 height 45
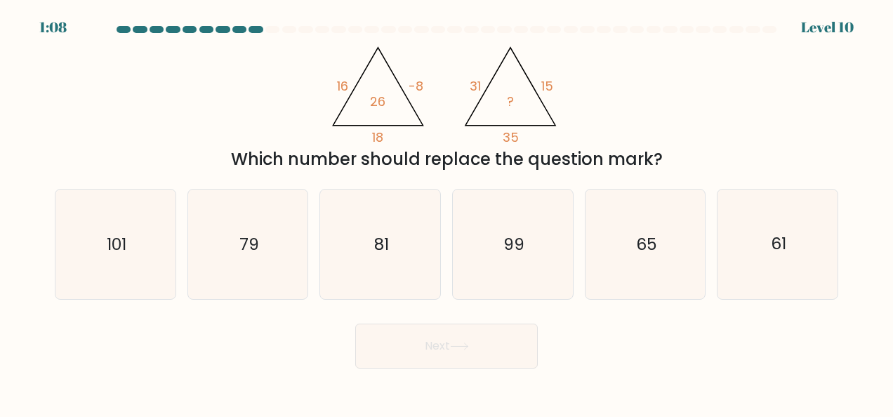
click at [400, 261] on icon "81" at bounding box center [381, 245] width 110 height 110
click at [447, 212] on input "c. 81" at bounding box center [447, 211] width 1 height 4
radio input "true"
click at [441, 343] on button "Next" at bounding box center [446, 346] width 183 height 45
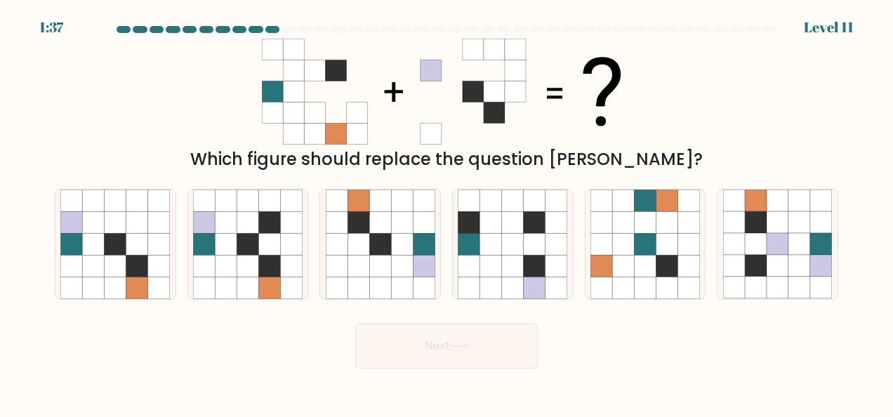
click at [239, 232] on icon at bounding box center [248, 222] width 22 height 22
click at [447, 212] on input "b." at bounding box center [447, 211] width 1 height 4
radio input "true"
click at [444, 352] on button "Next" at bounding box center [446, 346] width 183 height 45
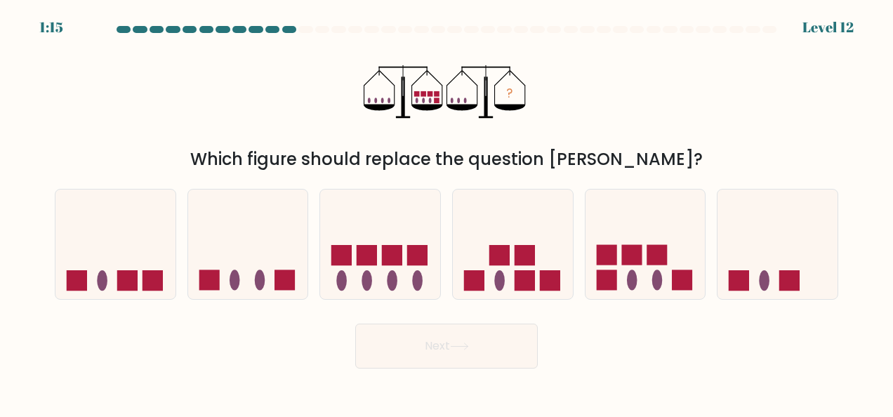
click at [640, 291] on icon at bounding box center [646, 243] width 120 height 99
click at [447, 212] on input "e." at bounding box center [447, 211] width 1 height 4
radio input "true"
click at [437, 344] on button "Next" at bounding box center [446, 346] width 183 height 45
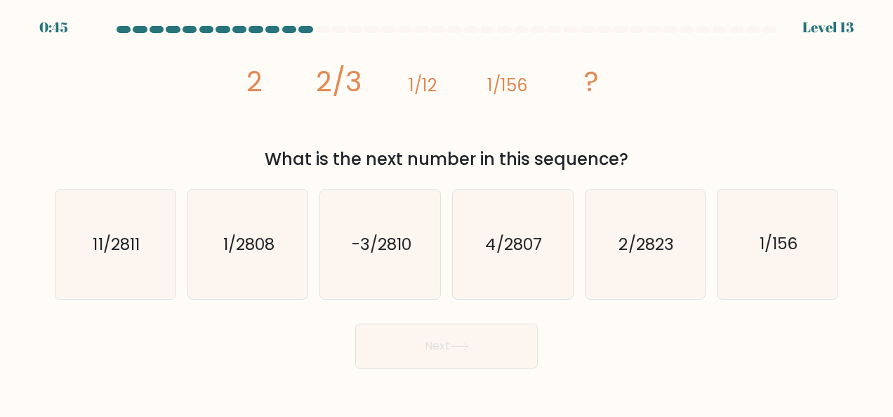
click at [253, 245] on text "1/2808" at bounding box center [248, 244] width 51 height 22
click at [447, 212] on input "b. 1/2808" at bounding box center [447, 211] width 1 height 4
radio input "true"
click at [392, 347] on button "Next" at bounding box center [446, 346] width 183 height 45
click at [420, 347] on button "Next" at bounding box center [446, 346] width 183 height 45
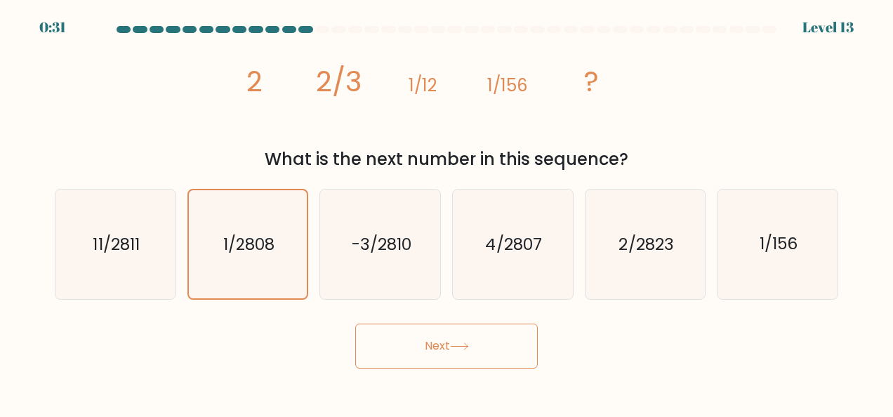
click at [390, 358] on button "Next" at bounding box center [446, 346] width 183 height 45
click at [387, 256] on icon "-3/2810" at bounding box center [381, 245] width 110 height 110
click at [447, 212] on input "c. -3/2810" at bounding box center [447, 211] width 1 height 4
radio input "true"
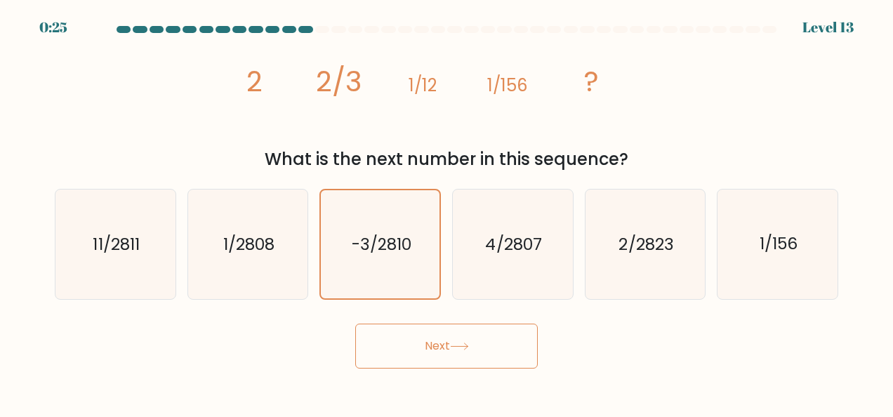
click at [230, 264] on icon "1/2808" at bounding box center [248, 245] width 110 height 110
click at [447, 212] on input "b. 1/2808" at bounding box center [447, 211] width 1 height 4
radio input "true"
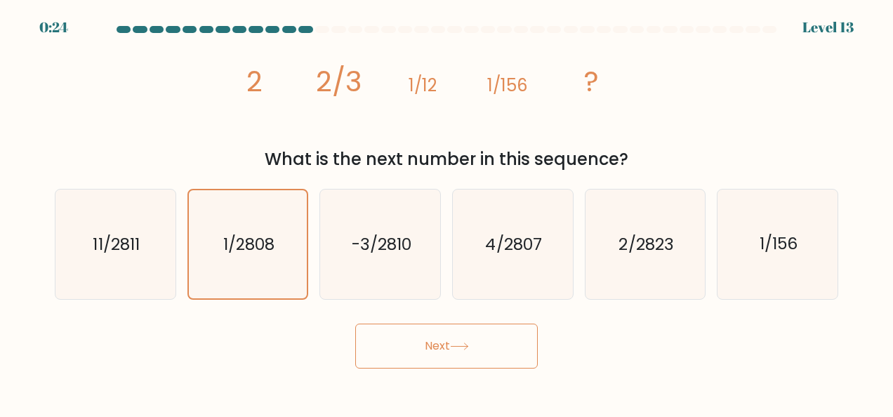
click at [423, 345] on button "Next" at bounding box center [446, 346] width 183 height 45
click at [321, 28] on div at bounding box center [322, 29] width 14 height 7
click at [244, 254] on text "1/2808" at bounding box center [248, 244] width 51 height 22
click at [447, 212] on input "b. 1/2808" at bounding box center [447, 211] width 1 height 4
click at [244, 254] on text "1/2808" at bounding box center [248, 244] width 51 height 22
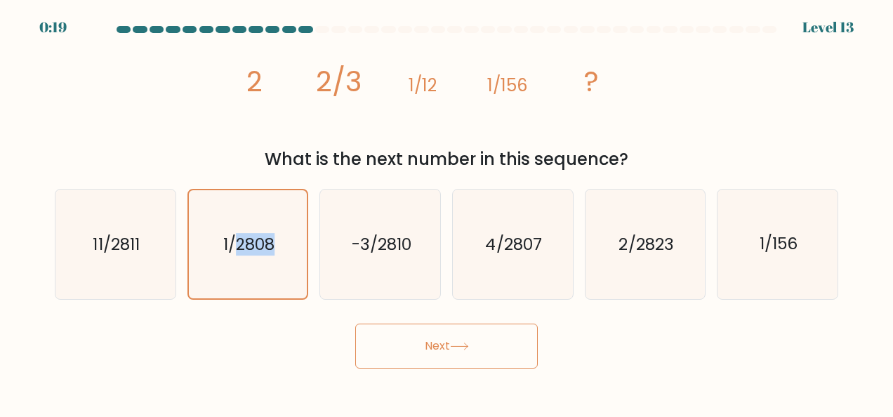
click at [447, 212] on input "b. 1/2808" at bounding box center [447, 211] width 1 height 4
click at [244, 254] on text "1/2808" at bounding box center [248, 244] width 51 height 22
click at [447, 212] on input "b. 1/2808" at bounding box center [447, 211] width 1 height 4
drag, startPoint x: 244, startPoint y: 254, endPoint x: 243, endPoint y: 290, distance: 35.8
click at [243, 290] on icon "1/2808" at bounding box center [248, 244] width 108 height 108
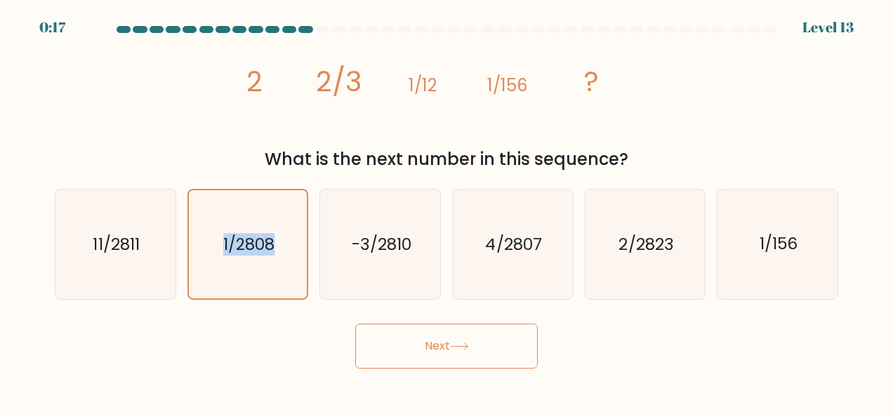
click at [447, 212] on input "b. 1/2808" at bounding box center [447, 211] width 1 height 4
click at [257, 340] on div "Next" at bounding box center [446, 343] width 800 height 52
click at [447, 352] on button "Next" at bounding box center [446, 346] width 183 height 45
click at [355, 324] on button "Next" at bounding box center [446, 346] width 183 height 45
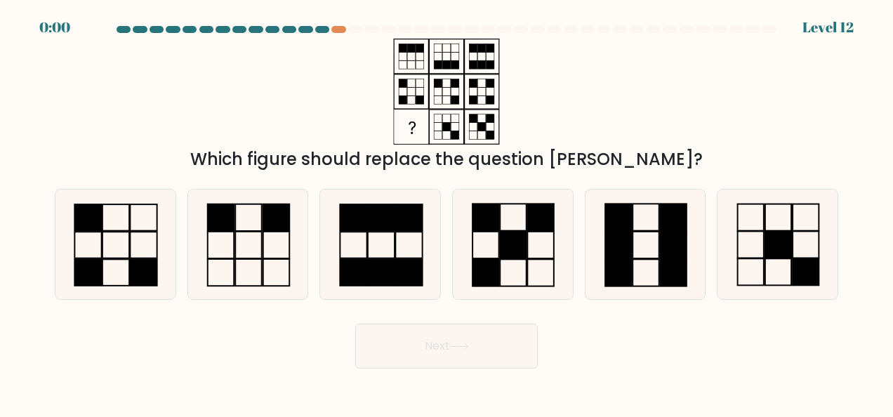
click at [280, 237] on icon at bounding box center [248, 245] width 110 height 110
click at [447, 212] on input "b." at bounding box center [447, 211] width 1 height 4
radio input "true"
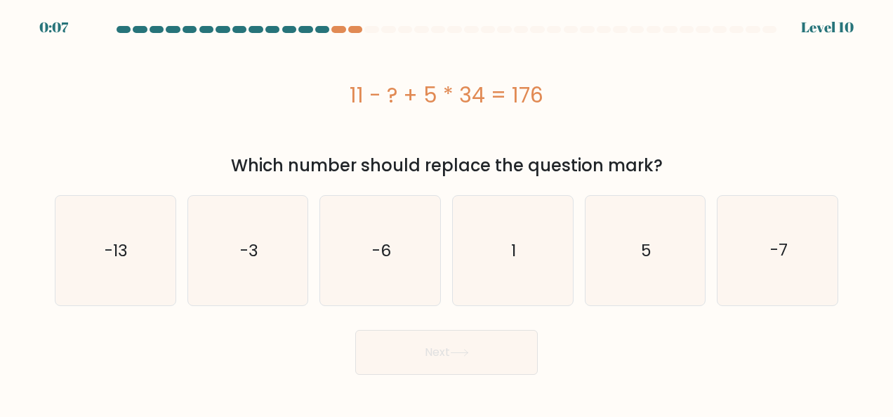
click at [359, 249] on icon "-6" at bounding box center [381, 251] width 110 height 110
click at [447, 212] on input "c. -6" at bounding box center [447, 211] width 1 height 4
radio input "true"
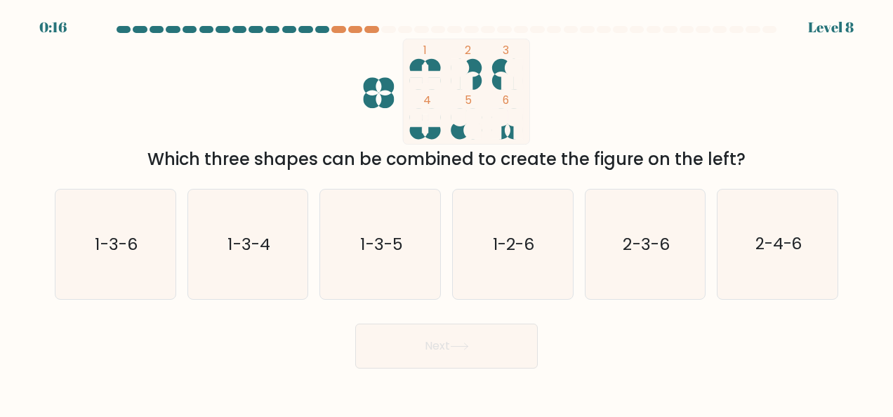
click at [652, 233] on text "2-3-6" at bounding box center [646, 244] width 46 height 22
click at [447, 212] on input "e. 2-3-6" at bounding box center [447, 211] width 1 height 4
radio input "true"
click at [495, 347] on button "Next" at bounding box center [446, 346] width 183 height 45
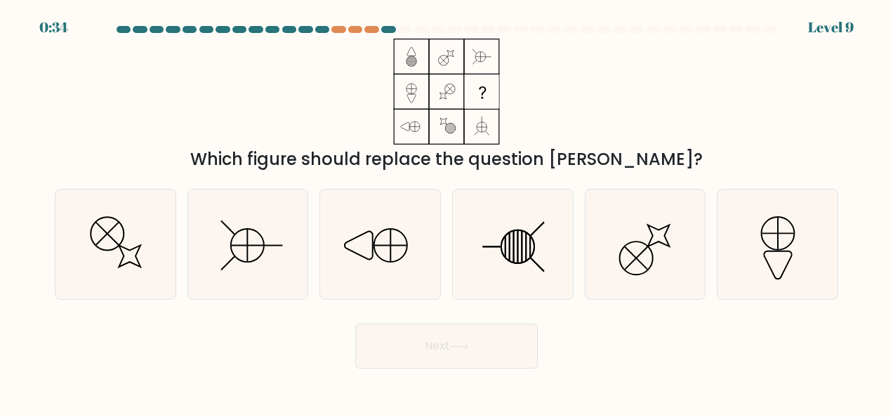
click at [621, 258] on icon at bounding box center [645, 245] width 110 height 110
click at [447, 212] on input "e." at bounding box center [447, 211] width 1 height 4
radio input "true"
click at [539, 237] on icon at bounding box center [513, 245] width 110 height 110
click at [447, 212] on input "d." at bounding box center [447, 211] width 1 height 4
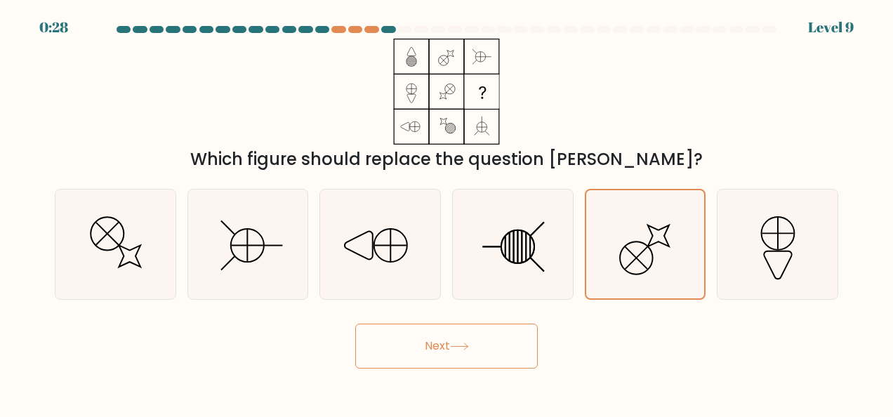
radio input "true"
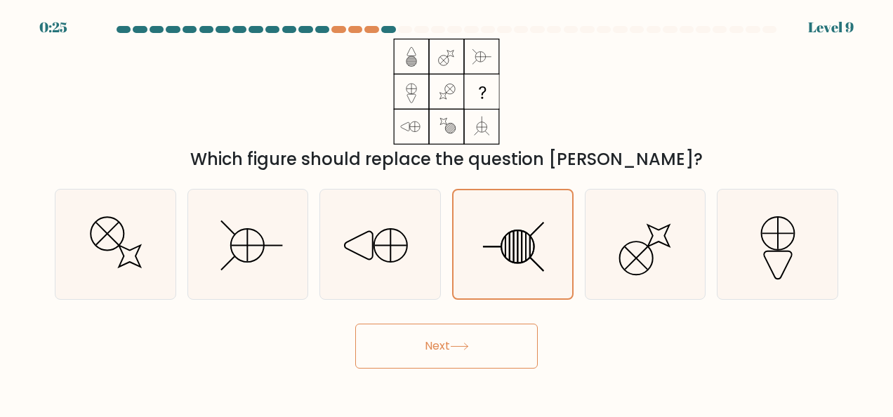
click at [265, 244] on icon at bounding box center [248, 245] width 110 height 110
click at [447, 212] on input "b." at bounding box center [447, 211] width 1 height 4
radio input "true"
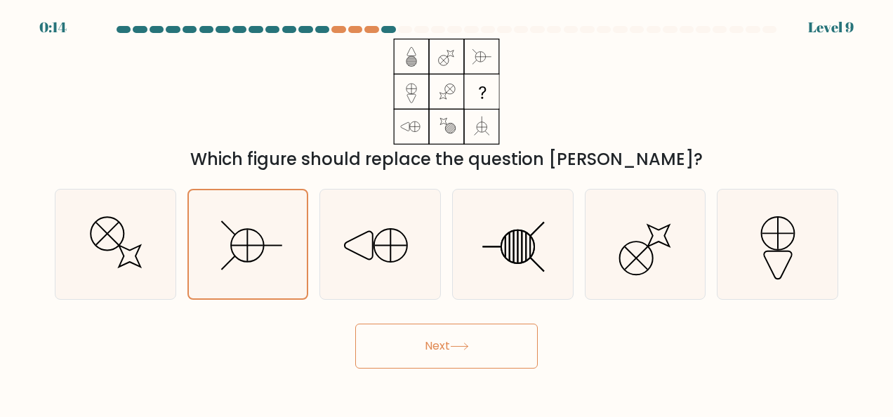
click at [423, 345] on button "Next" at bounding box center [446, 346] width 183 height 45
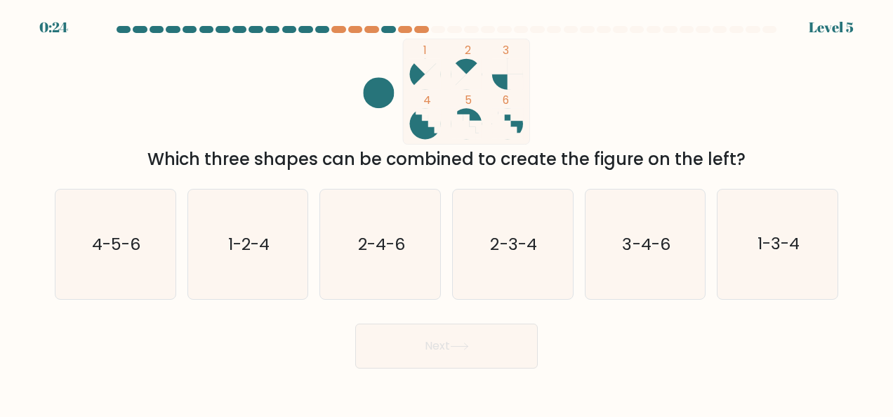
click at [439, 145] on div "1 2 3 4 5 6 Which three shapes can be combined to create the figure on the left?" at bounding box center [446, 105] width 800 height 133
click at [253, 81] on div "1 2 3 4 5 6 Which three shapes can be combined to create the figure on the left?" at bounding box center [446, 105] width 800 height 133
click at [84, 251] on icon "4-5-6" at bounding box center [115, 245] width 110 height 110
click at [447, 212] on input "a. 4-5-6" at bounding box center [447, 211] width 1 height 4
radio input "true"
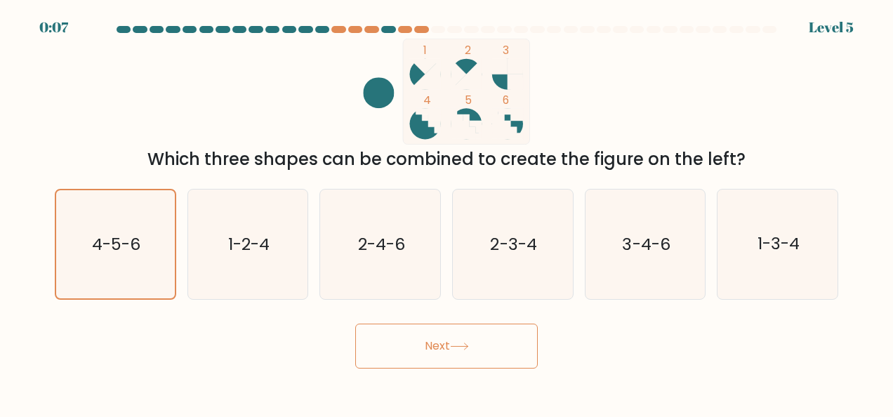
click at [425, 350] on button "Next" at bounding box center [446, 346] width 183 height 45
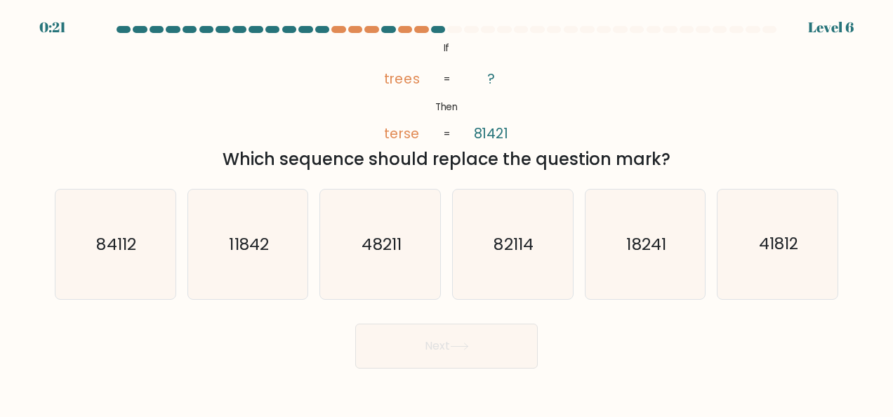
click at [709, 110] on div "@import url('[URL][DOMAIN_NAME]); If Then trees terse ? 81421 = = Which sequenc…" at bounding box center [446, 105] width 800 height 133
click at [97, 246] on text "84112" at bounding box center [116, 244] width 39 height 22
click at [447, 212] on input "a. 84112" at bounding box center [447, 211] width 1 height 4
radio input "true"
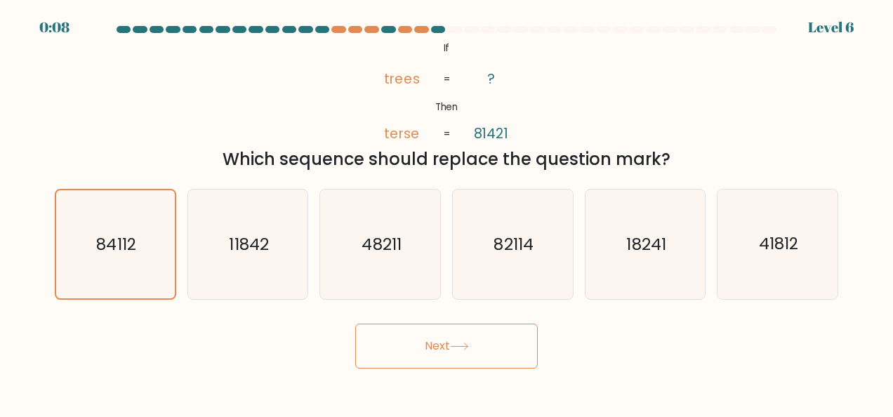
click at [418, 351] on button "Next" at bounding box center [446, 346] width 183 height 45
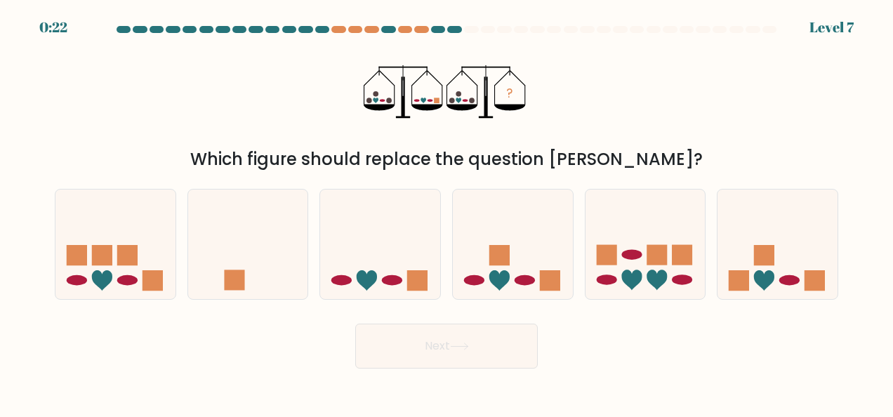
click at [407, 251] on icon at bounding box center [380, 243] width 120 height 99
click at [447, 212] on input "c." at bounding box center [447, 211] width 1 height 4
radio input "true"
click at [461, 352] on button "Next" at bounding box center [446, 346] width 183 height 45
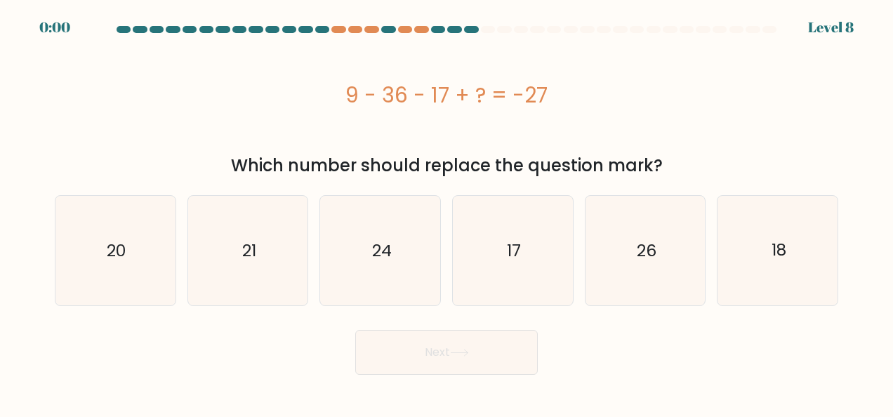
click at [532, 249] on icon "17" at bounding box center [513, 251] width 110 height 110
click at [447, 212] on input "d. 17" at bounding box center [447, 211] width 1 height 4
radio input "true"
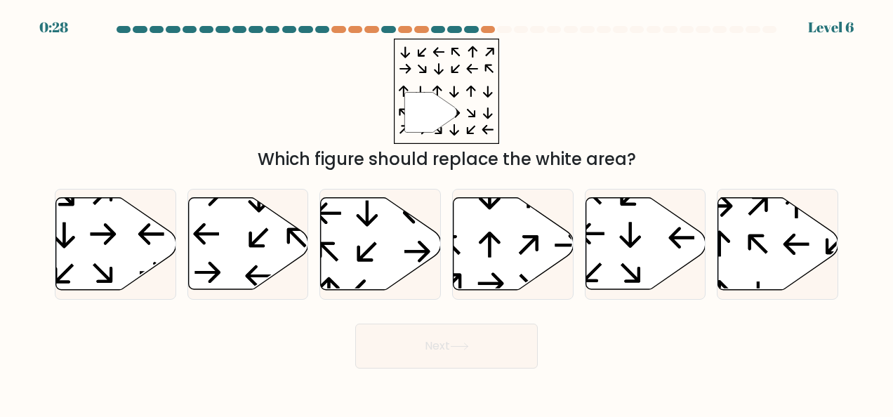
click at [482, 253] on icon at bounding box center [514, 244] width 120 height 92
click at [447, 212] on input "d." at bounding box center [447, 211] width 1 height 4
radio input "true"
click at [468, 354] on button "Next" at bounding box center [446, 346] width 183 height 45
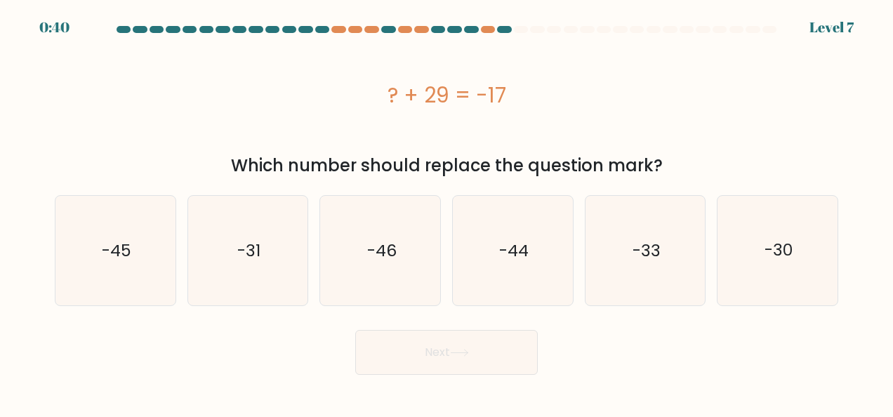
click at [411, 257] on icon "-46" at bounding box center [381, 251] width 110 height 110
click at [447, 212] on input "c. -46" at bounding box center [447, 211] width 1 height 4
radio input "true"
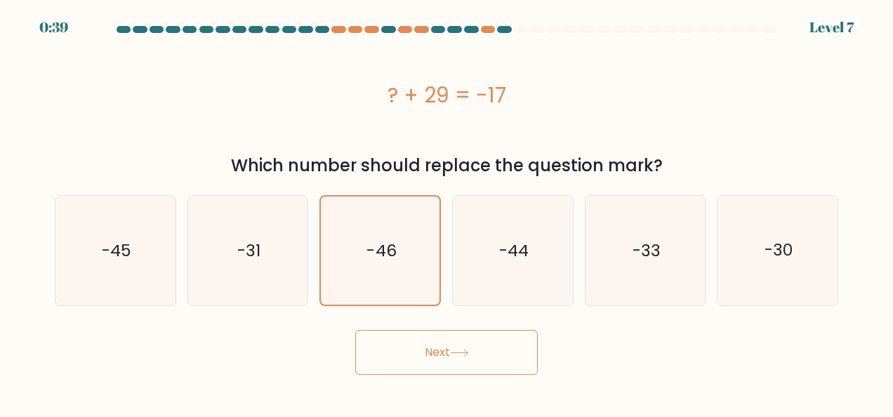
click at [445, 348] on button "Next" at bounding box center [446, 352] width 183 height 45
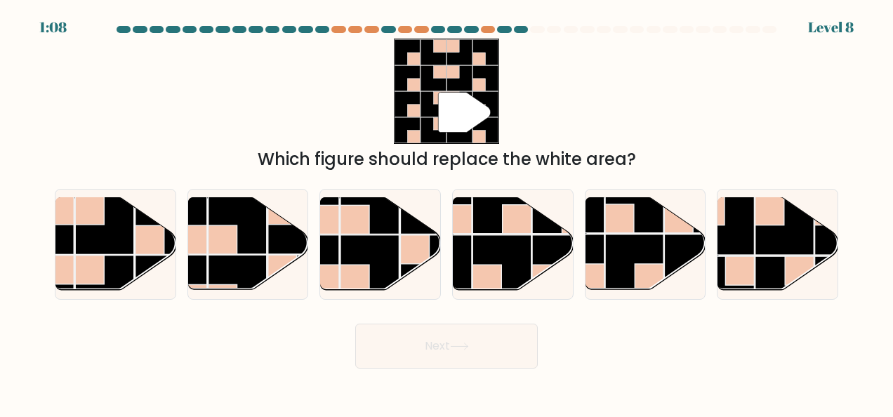
click at [74, 249] on icon at bounding box center [116, 244] width 120 height 92
click at [447, 212] on input "a." at bounding box center [447, 211] width 1 height 4
radio input "true"
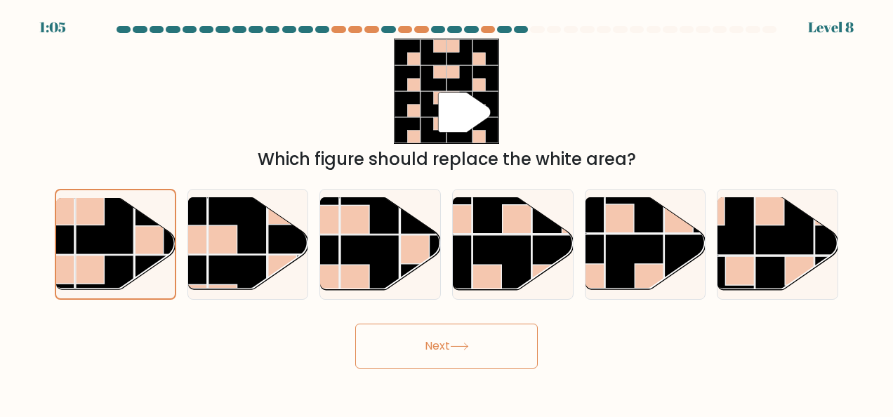
click at [440, 346] on button "Next" at bounding box center [446, 346] width 183 height 45
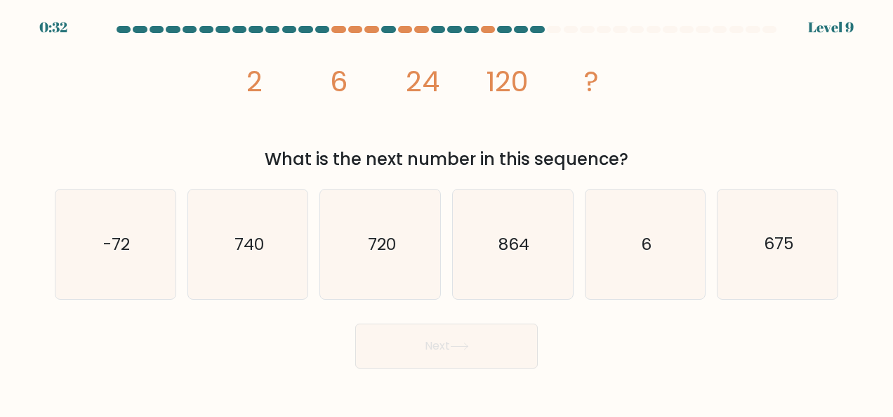
click at [407, 265] on icon "720" at bounding box center [381, 245] width 110 height 110
click at [447, 212] on input "c. 720" at bounding box center [447, 211] width 1 height 4
radio input "true"
click at [440, 355] on button "Next" at bounding box center [446, 346] width 183 height 45
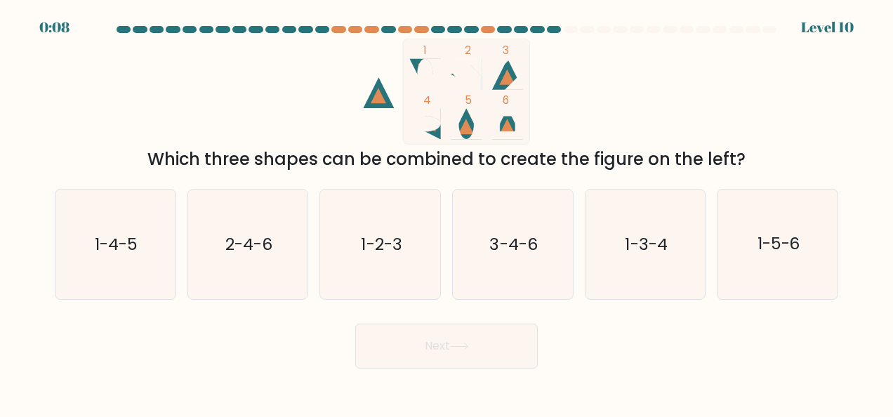
click at [491, 242] on text "3-4-6" at bounding box center [514, 244] width 48 height 22
click at [447, 212] on input "d. 3-4-6" at bounding box center [447, 211] width 1 height 4
radio input "true"
click at [452, 352] on button "Next" at bounding box center [446, 346] width 183 height 45
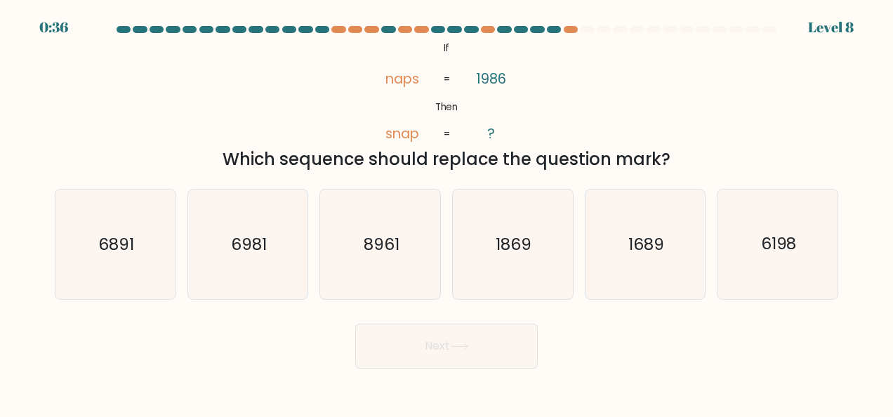
click at [763, 232] on icon "6198" at bounding box center [778, 245] width 110 height 110
click at [447, 212] on input "f. 6198" at bounding box center [447, 211] width 1 height 4
radio input "true"
click at [467, 351] on button "Next" at bounding box center [446, 346] width 183 height 45
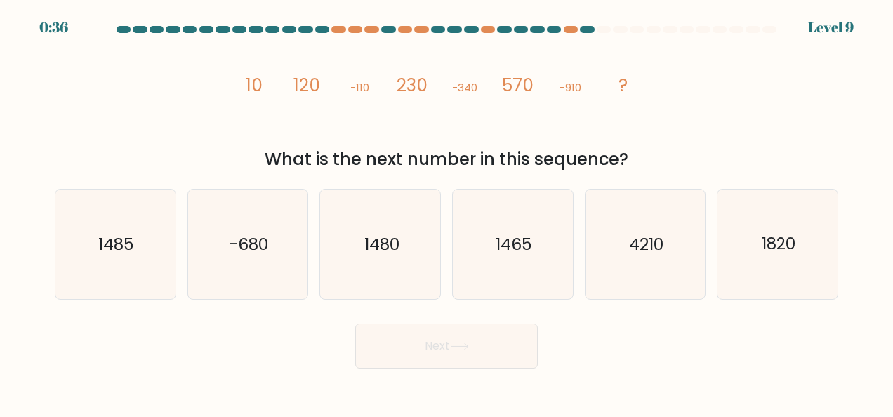
click at [382, 289] on icon "1480" at bounding box center [381, 245] width 110 height 110
click at [447, 212] on input "c. 1480" at bounding box center [447, 211] width 1 height 4
radio input "true"
click at [436, 346] on button "Next" at bounding box center [446, 346] width 183 height 45
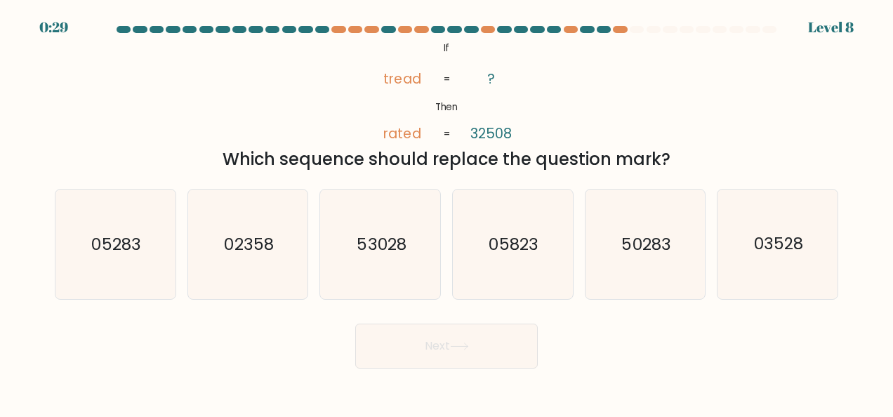
click at [386, 237] on text "53028" at bounding box center [381, 244] width 49 height 22
click at [447, 212] on input "c. 53028" at bounding box center [447, 211] width 1 height 4
radio input "true"
click at [420, 354] on button "Next" at bounding box center [446, 346] width 183 height 45
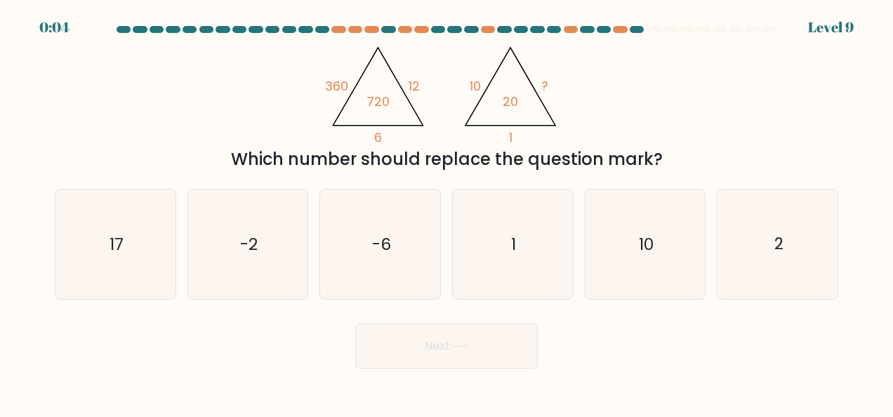
click at [652, 264] on icon "10" at bounding box center [645, 245] width 110 height 110
click at [447, 212] on input "e. 10" at bounding box center [447, 211] width 1 height 4
radio input "true"
click at [442, 355] on button "Next" at bounding box center [446, 346] width 183 height 45
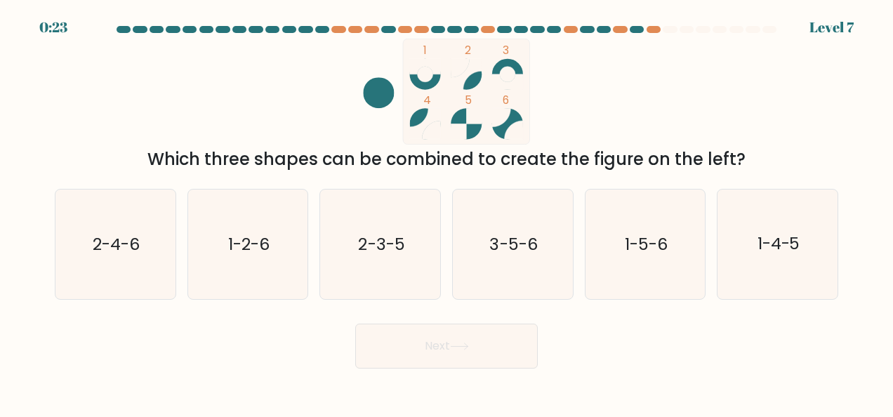
click at [119, 260] on icon "2-4-6" at bounding box center [115, 245] width 110 height 110
click at [447, 212] on input "a. 2-4-6" at bounding box center [447, 211] width 1 height 4
radio input "true"
click at [419, 349] on button "Next" at bounding box center [446, 346] width 183 height 45
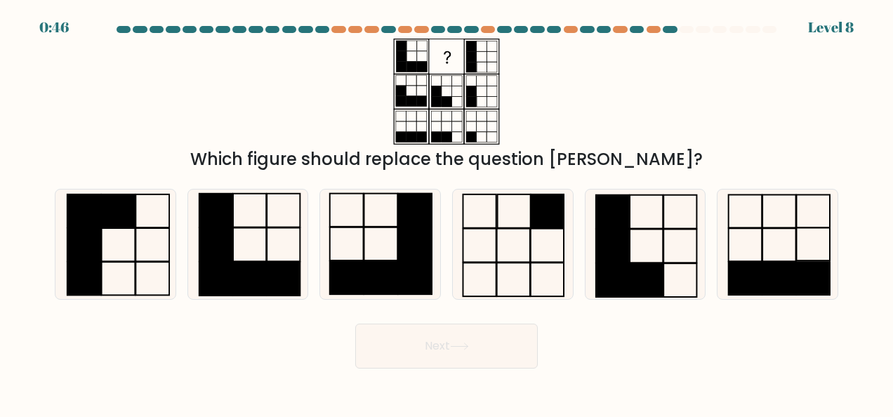
click at [755, 245] on icon at bounding box center [778, 245] width 110 height 110
click at [447, 212] on input "f." at bounding box center [447, 211] width 1 height 4
radio input "true"
click at [424, 359] on button "Next" at bounding box center [446, 346] width 183 height 45
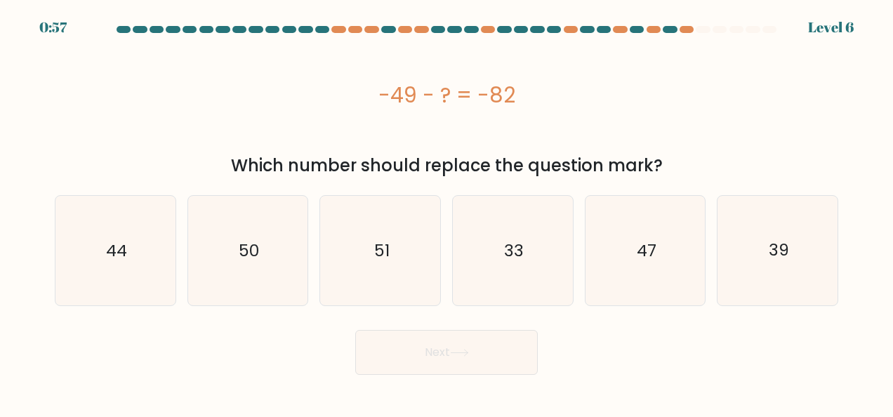
click at [534, 256] on icon "33" at bounding box center [513, 251] width 110 height 110
click at [447, 212] on input "d. 33" at bounding box center [447, 211] width 1 height 4
radio input "true"
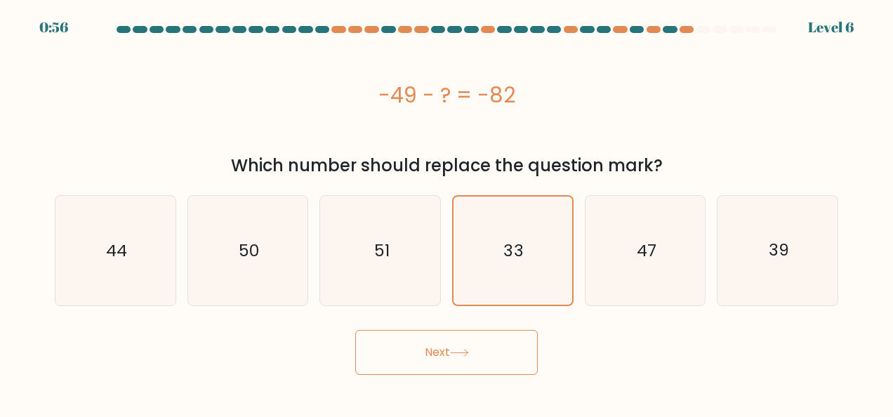
click at [451, 359] on button "Next" at bounding box center [446, 352] width 183 height 45
click at [440, 354] on button "Next" at bounding box center [446, 352] width 183 height 45
click at [484, 354] on button "Next" at bounding box center [446, 352] width 183 height 45
click at [477, 355] on button "Next" at bounding box center [446, 352] width 183 height 45
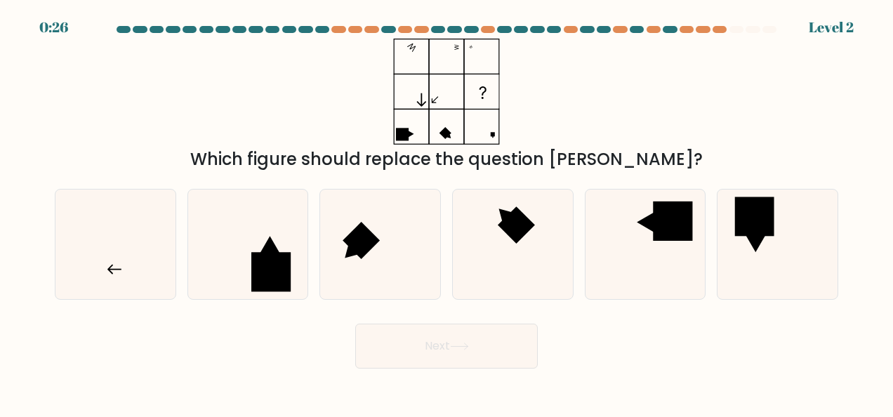
click at [100, 228] on icon at bounding box center [115, 245] width 110 height 110
click at [447, 212] on input "a." at bounding box center [447, 211] width 1 height 4
radio input "true"
click at [412, 341] on button "Next" at bounding box center [446, 346] width 183 height 45
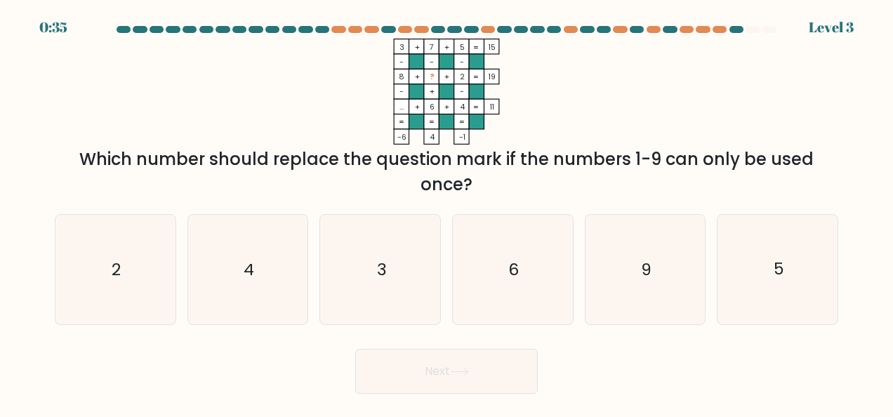
click at [655, 261] on icon "9" at bounding box center [645, 270] width 110 height 110
click at [447, 212] on input "e. 9" at bounding box center [447, 211] width 1 height 4
radio input "true"
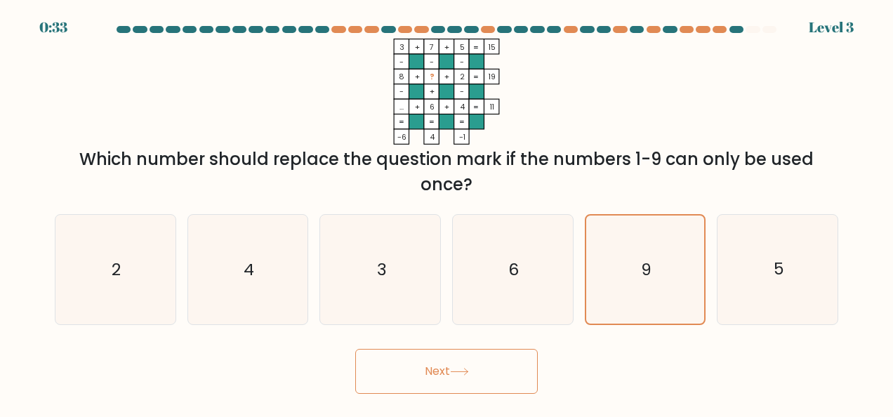
click at [468, 377] on button "Next" at bounding box center [446, 371] width 183 height 45
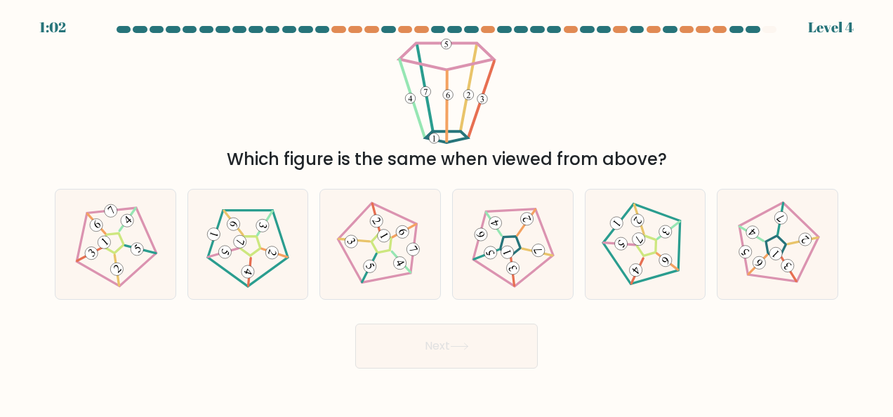
click at [515, 249] on icon at bounding box center [513, 245] width 88 height 88
click at [447, 212] on input "d." at bounding box center [447, 211] width 1 height 4
radio input "true"
click at [786, 246] on 255 at bounding box center [775, 247] width 28 height 28
click at [447, 212] on input "f." at bounding box center [447, 211] width 1 height 4
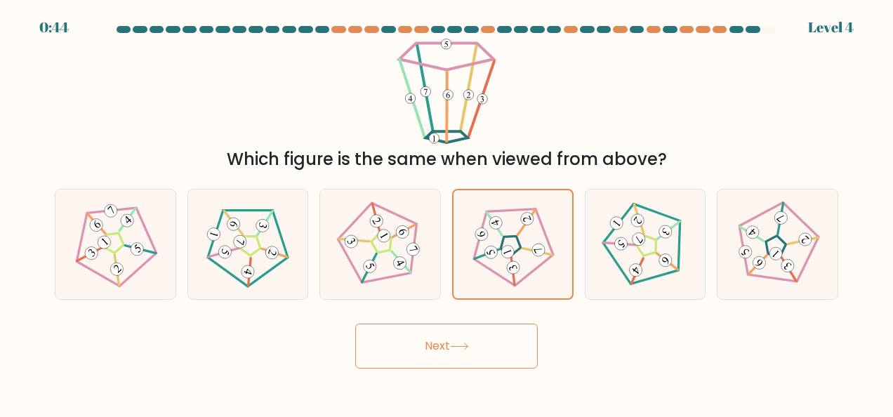
radio input "true"
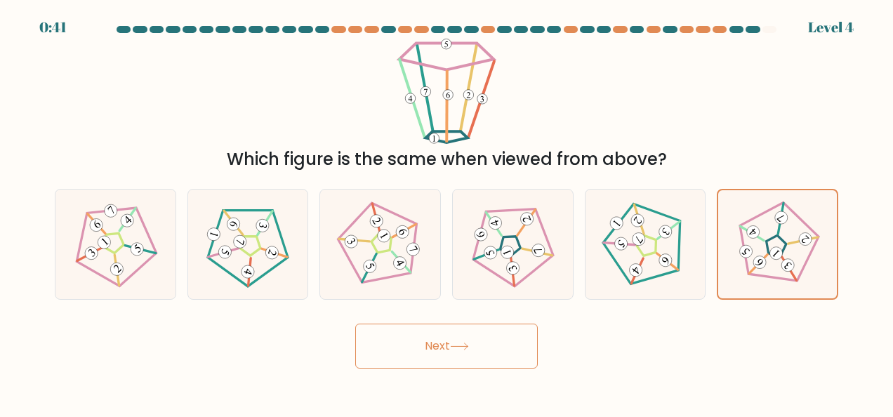
click at [475, 338] on button "Next" at bounding box center [446, 346] width 183 height 45
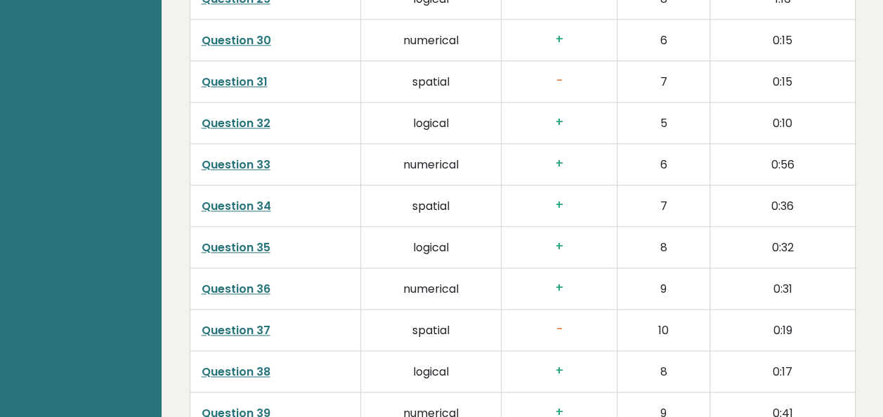
scroll to position [3714, 0]
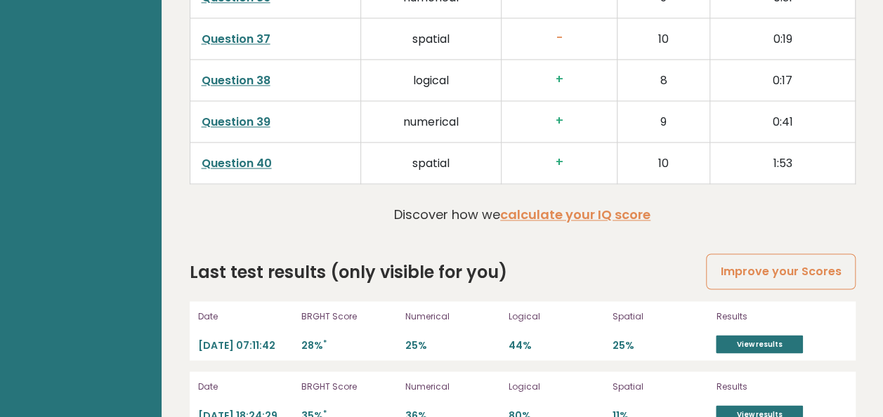
click at [740, 335] on link "View results" at bounding box center [758, 344] width 87 height 18
